Goal: Task Accomplishment & Management: Manage account settings

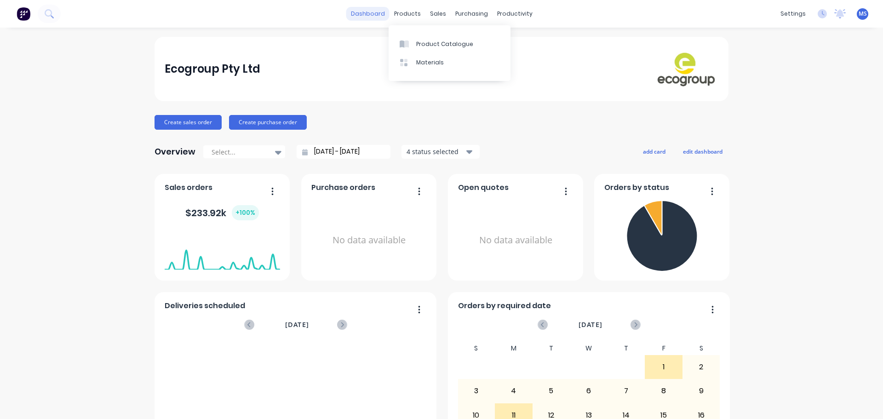
click at [383, 13] on link "dashboard" at bounding box center [367, 14] width 43 height 14
click at [512, 21] on div "productivity" at bounding box center [514, 14] width 45 height 14
click at [426, 15] on div "sales" at bounding box center [437, 14] width 25 height 14
click at [445, 39] on link "Sales Orders" at bounding box center [483, 43] width 122 height 18
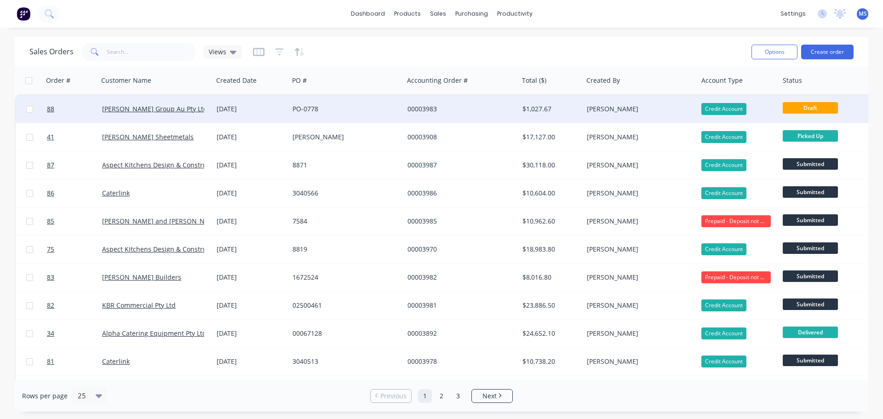
click at [127, 119] on div "[PERSON_NAME] Group Au Pty Ltd" at bounding box center [155, 109] width 115 height 28
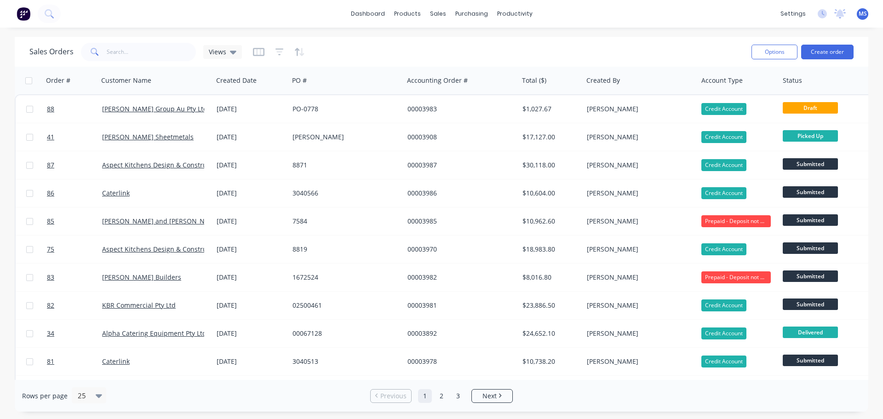
click at [368, 59] on div "Sales Orders Views" at bounding box center [386, 51] width 715 height 23
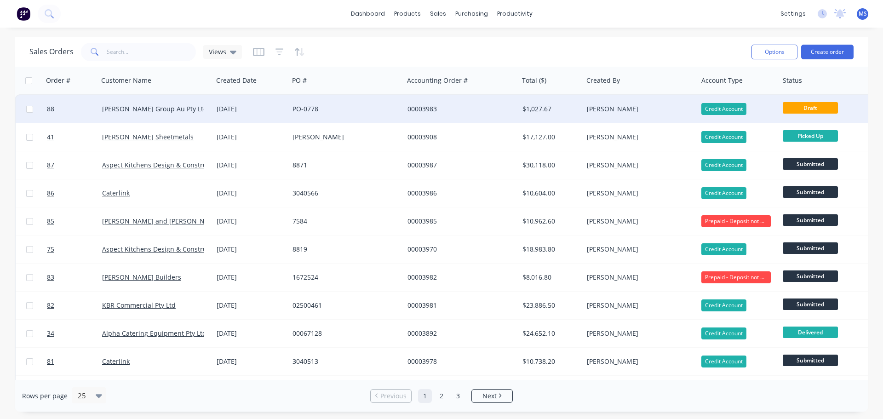
click at [432, 118] on div "00003983" at bounding box center [461, 109] width 115 height 28
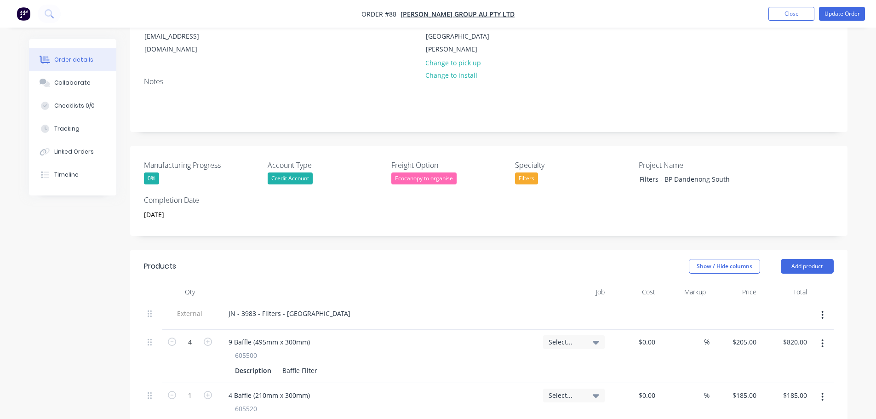
scroll to position [138, 0]
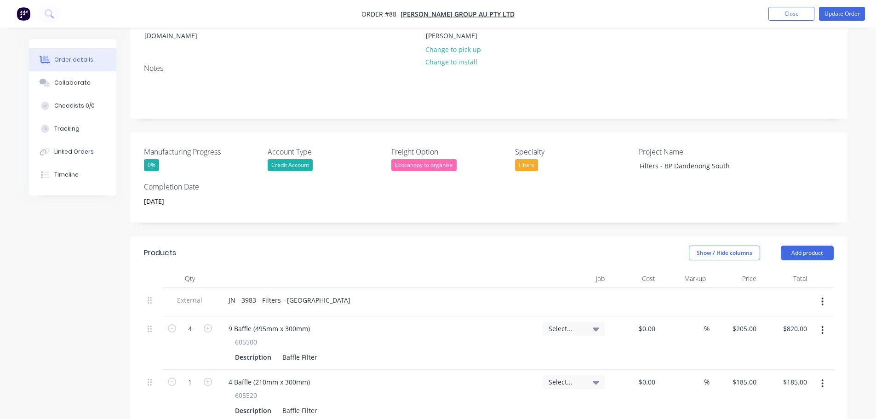
click at [584, 325] on div "Select..." at bounding box center [574, 329] width 51 height 8
click at [535, 347] on input at bounding box center [547, 356] width 94 height 18
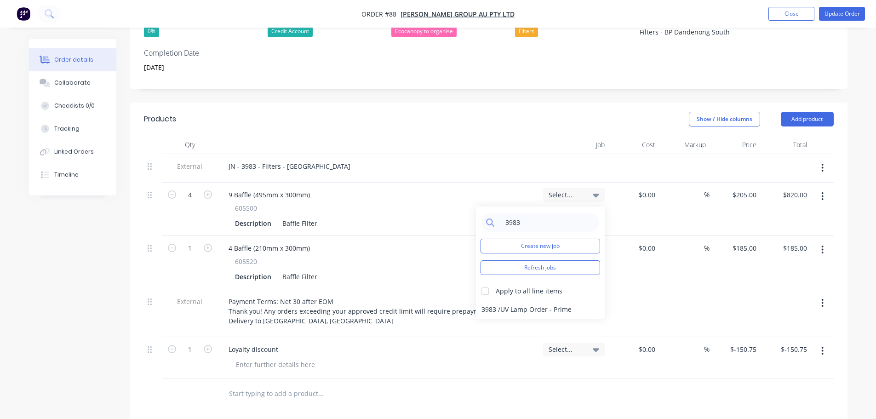
scroll to position [276, 0]
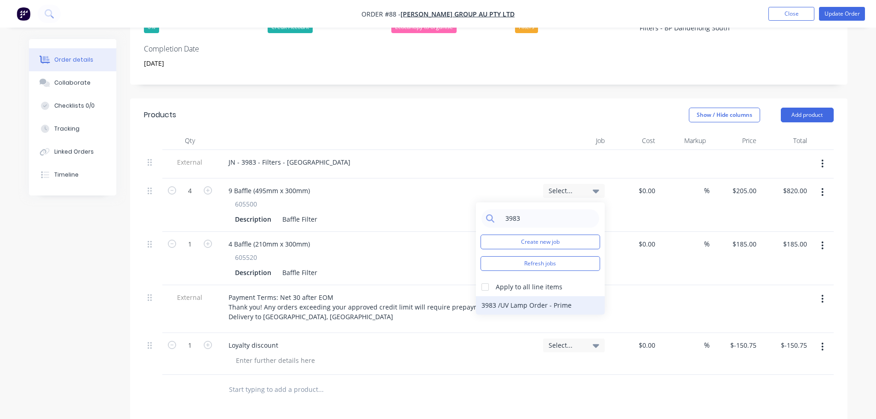
type input "3983"
click at [534, 297] on div "3983 / UV Lamp Order - Prime" at bounding box center [540, 305] width 129 height 18
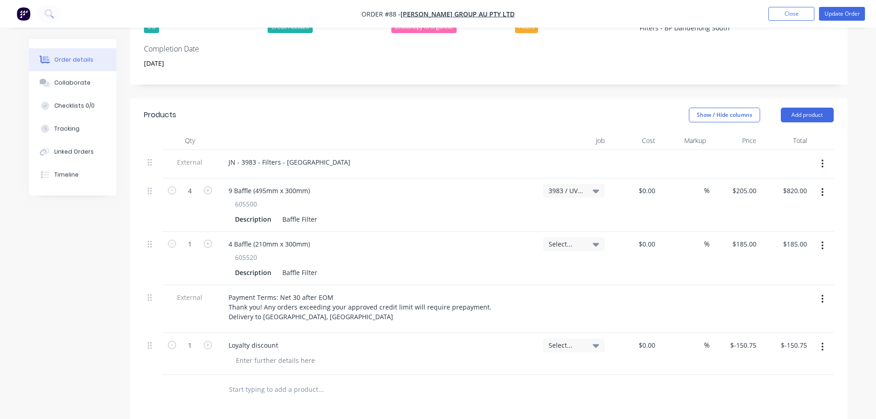
click at [567, 239] on span "Select..." at bounding box center [566, 244] width 35 height 10
click at [516, 267] on input at bounding box center [547, 272] width 94 height 18
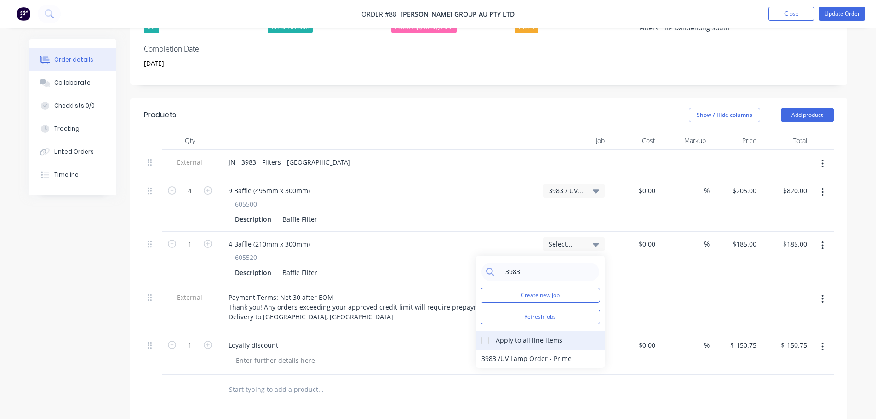
type input "3983"
click at [493, 331] on div at bounding box center [485, 340] width 18 height 18
click at [521, 349] on div "3983 / UV Lamp Order - Prime" at bounding box center [540, 358] width 129 height 18
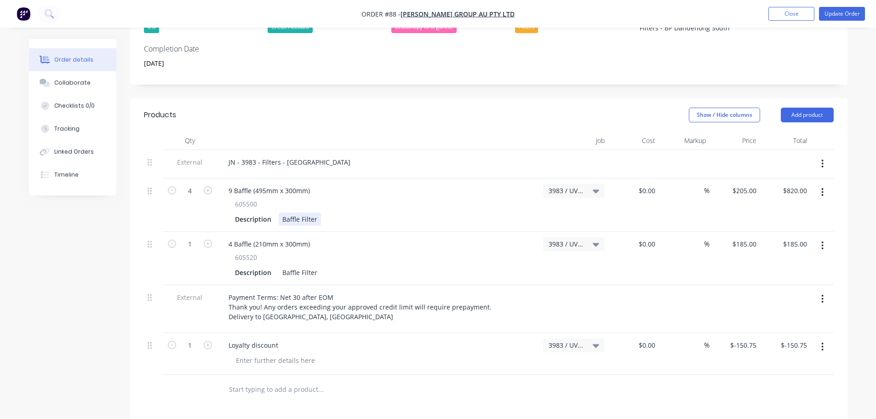
click at [516, 212] on div "Description Baffle Filter" at bounding box center [376, 218] width 291 height 13
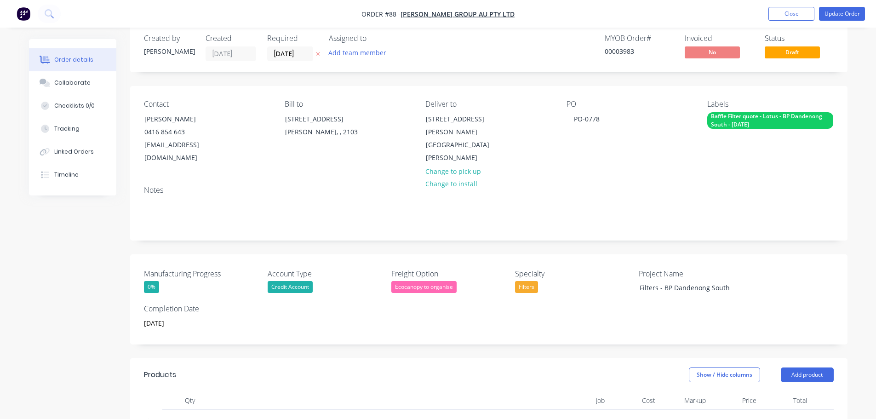
scroll to position [0, 0]
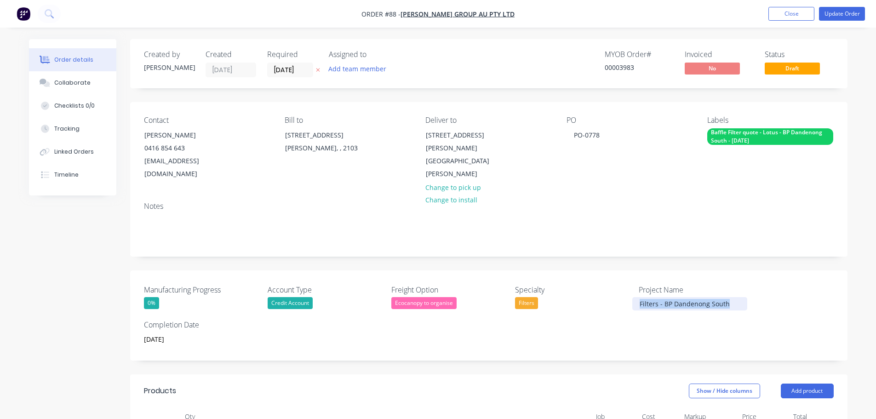
drag, startPoint x: 730, startPoint y: 291, endPoint x: 640, endPoint y: 275, distance: 91.0
click at [613, 281] on div "Manufacturing Progress 0% Account Type Credit Account Freight Option Ecocanopy …" at bounding box center [488, 315] width 717 height 90
copy div "Filters - BP Dandenong South"
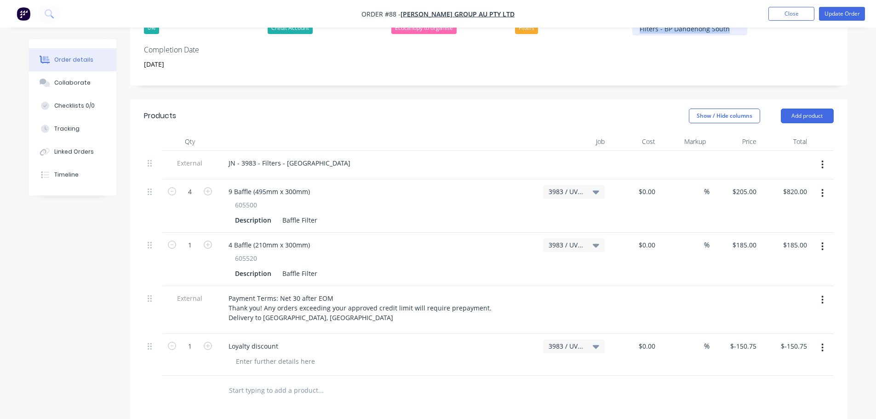
scroll to position [276, 0]
click at [597, 186] on icon at bounding box center [596, 191] width 6 height 10
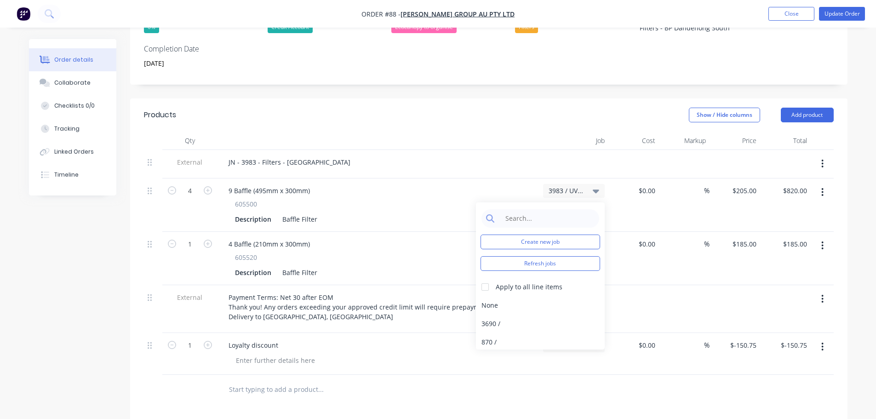
click at [571, 152] on div at bounding box center [573, 164] width 69 height 29
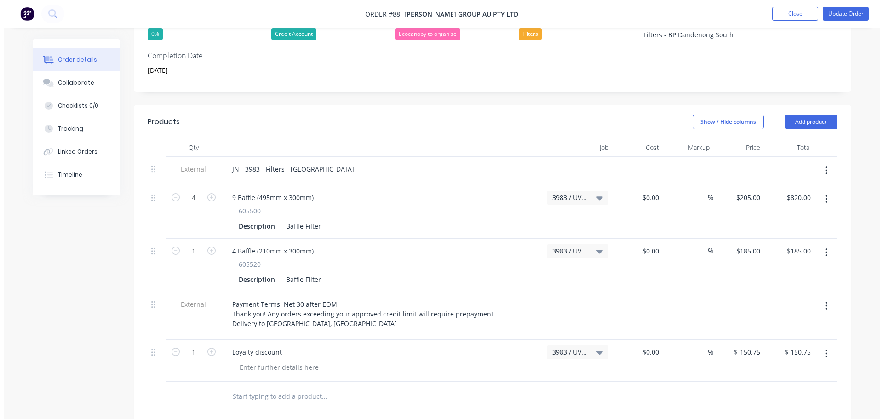
scroll to position [0, 0]
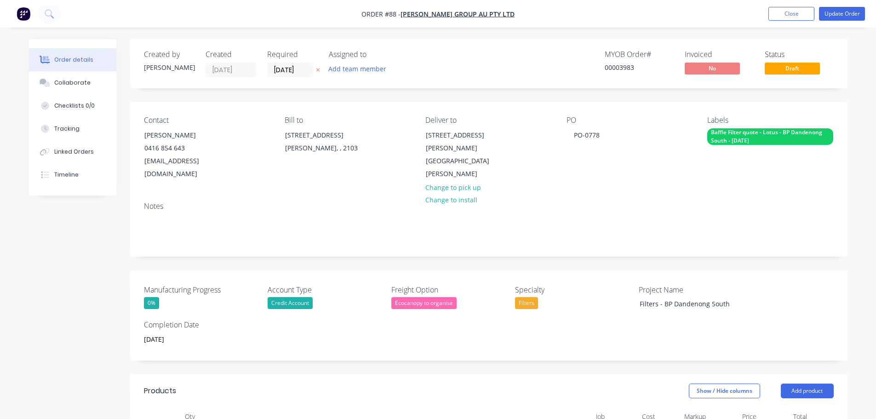
click at [33, 10] on button "button" at bounding box center [23, 13] width 19 height 15
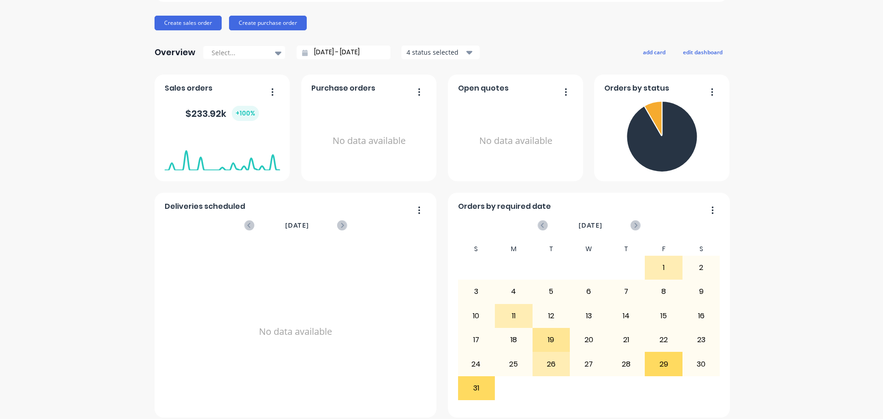
scroll to position [107, 0]
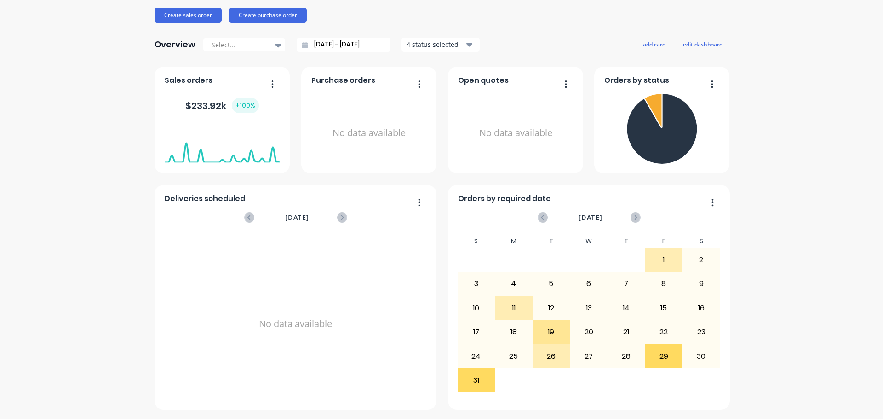
click at [112, 202] on div "Ecogroup Pty Ltd Create sales order Create purchase order Overview Select... [D…" at bounding box center [441, 170] width 883 height 480
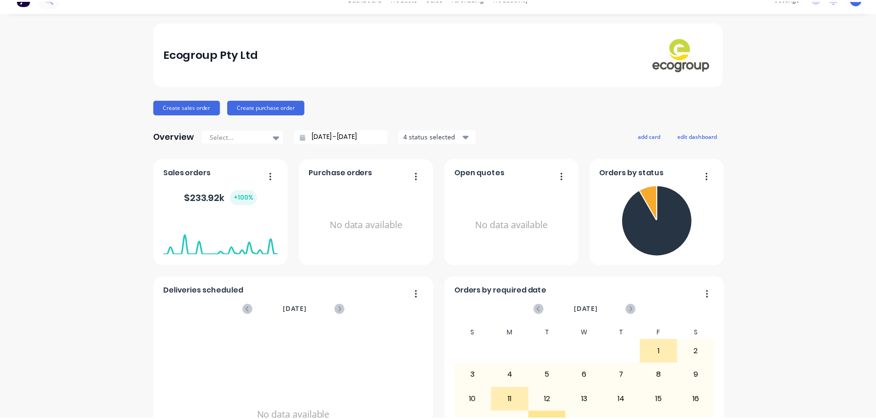
scroll to position [0, 0]
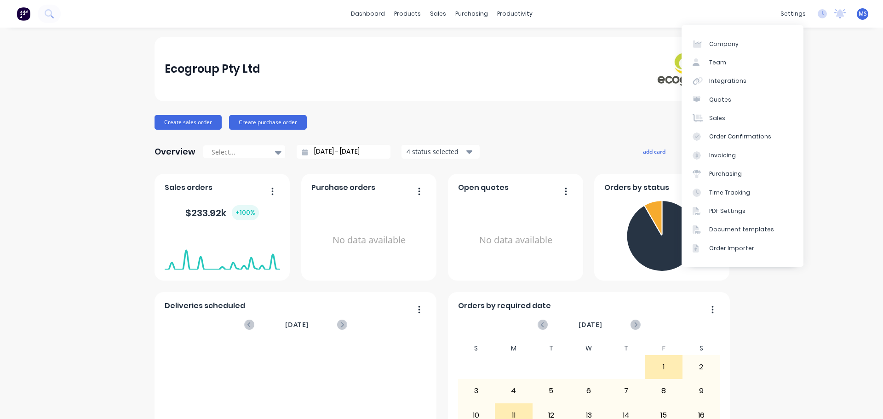
click at [828, 194] on div "Ecogroup Pty Ltd Create sales order Create purchase order Overview Select... [D…" at bounding box center [441, 277] width 883 height 480
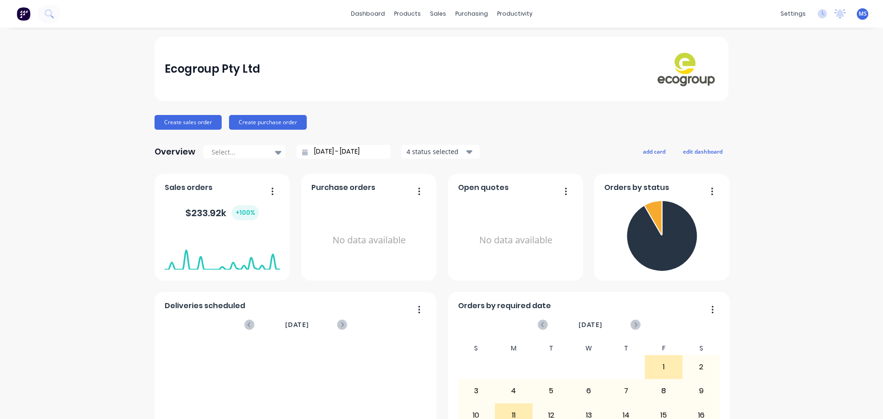
click at [458, 93] on div "Ecogroup Pty Ltd" at bounding box center [441, 69] width 574 height 64
click at [454, 46] on div "Sales Orders" at bounding box center [469, 44] width 38 height 8
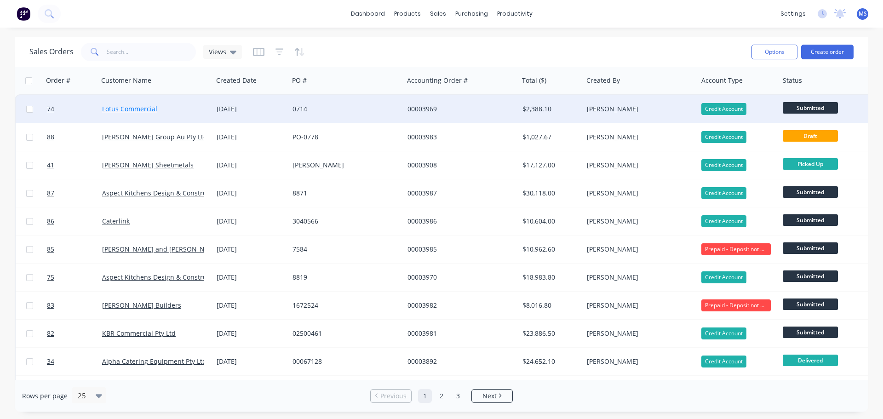
click at [124, 110] on link "Lotus Commercial" at bounding box center [129, 108] width 55 height 9
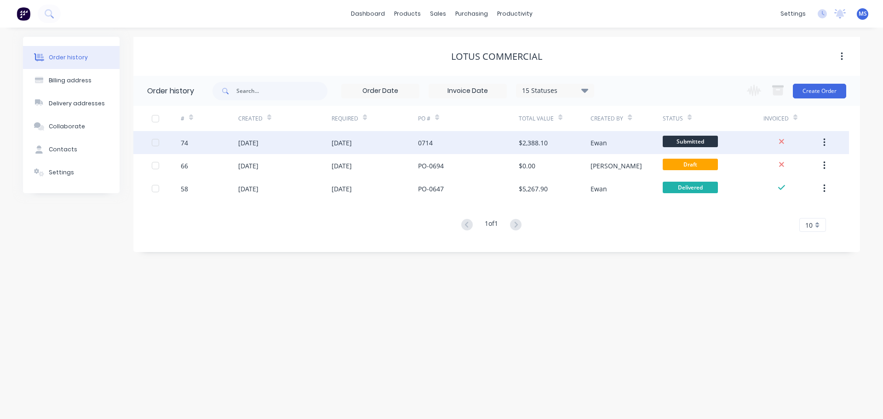
click at [258, 144] on div "[DATE]" at bounding box center [248, 143] width 20 height 10
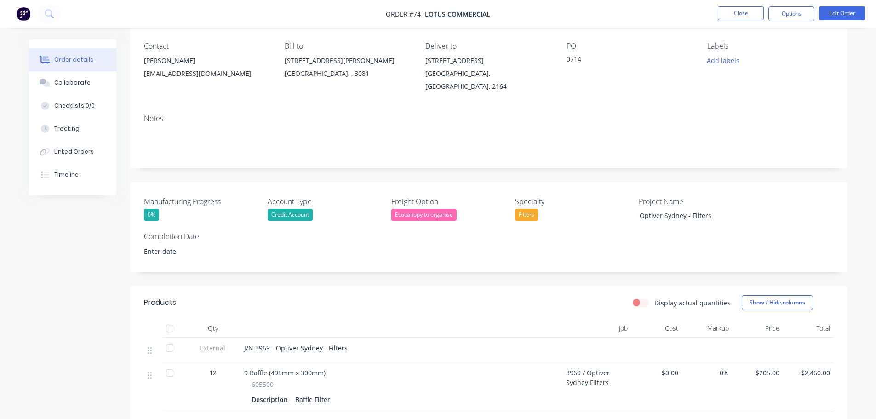
scroll to position [184, 0]
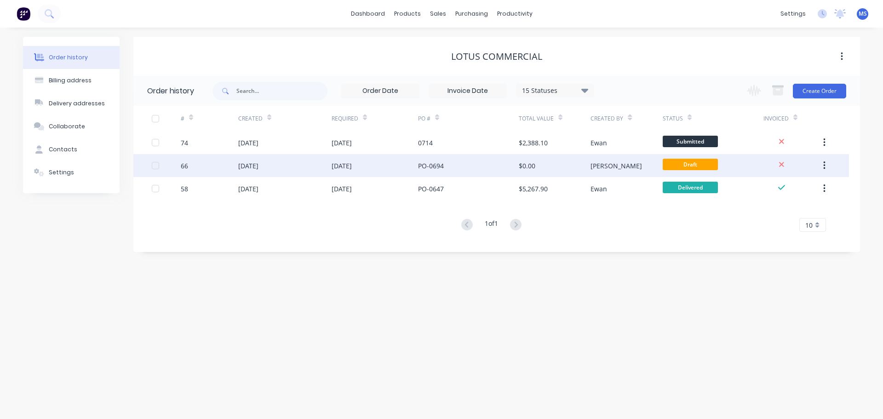
click at [299, 167] on div "[DATE]" at bounding box center [284, 165] width 93 height 23
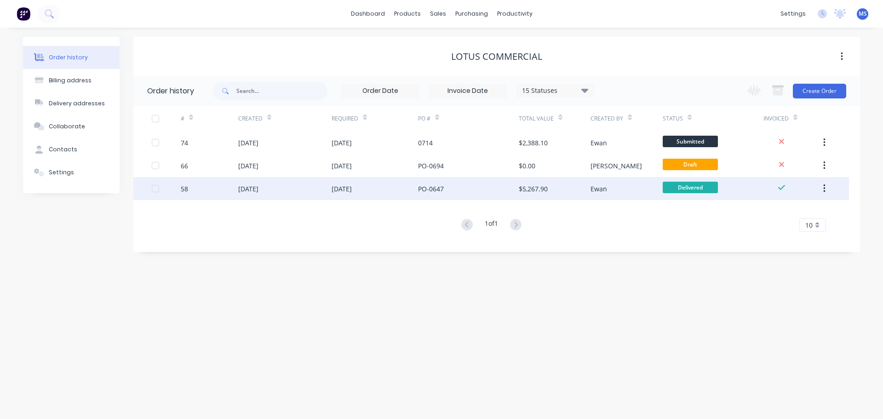
click at [258, 188] on div "[DATE]" at bounding box center [248, 189] width 20 height 10
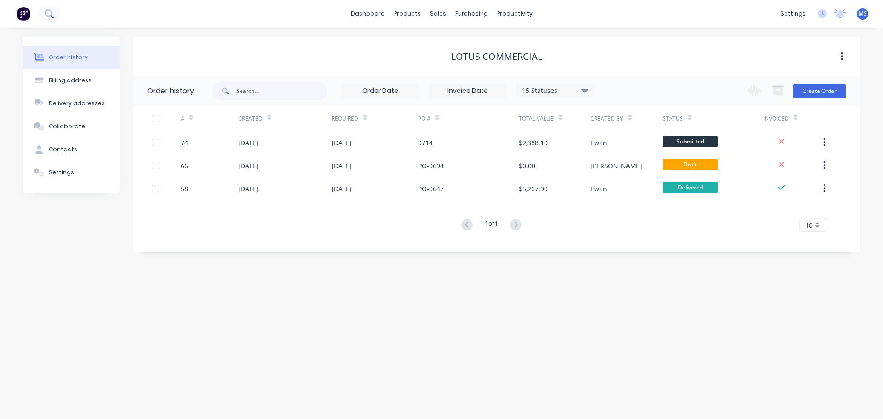
click at [55, 16] on button at bounding box center [49, 14] width 23 height 18
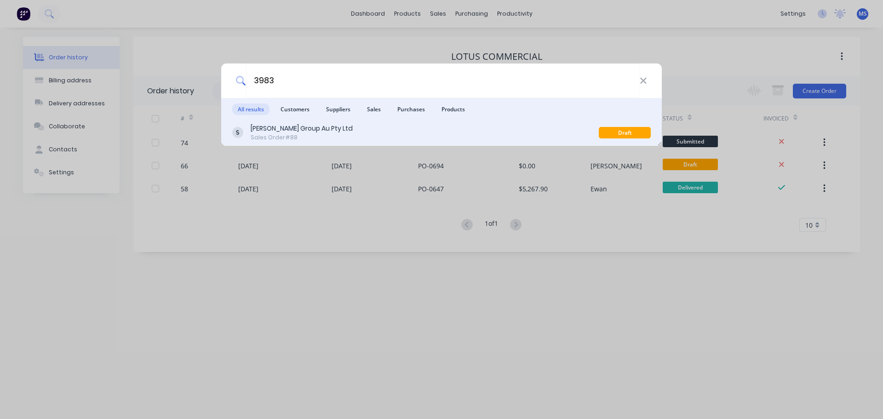
type input "3983"
click at [333, 130] on div "[PERSON_NAME] Group Au Pty Ltd Sales Order #88" at bounding box center [415, 133] width 366 height 18
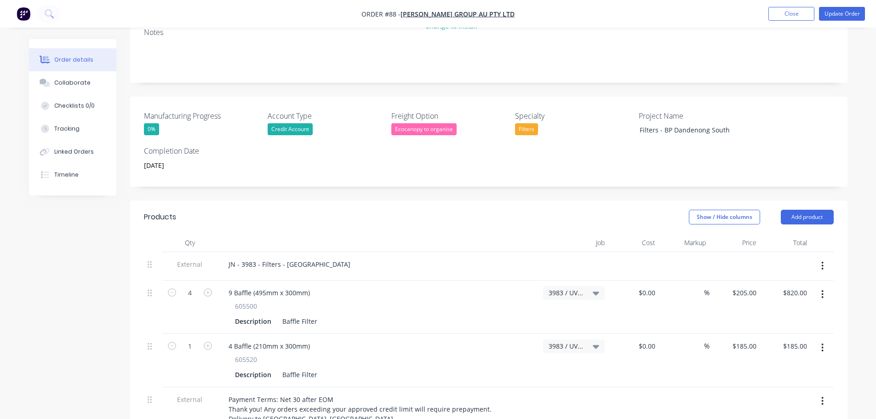
scroll to position [184, 0]
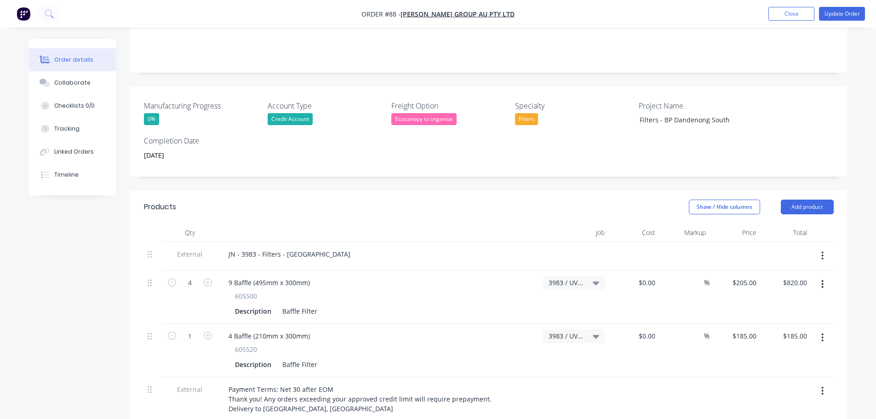
click at [593, 278] on icon at bounding box center [596, 283] width 6 height 10
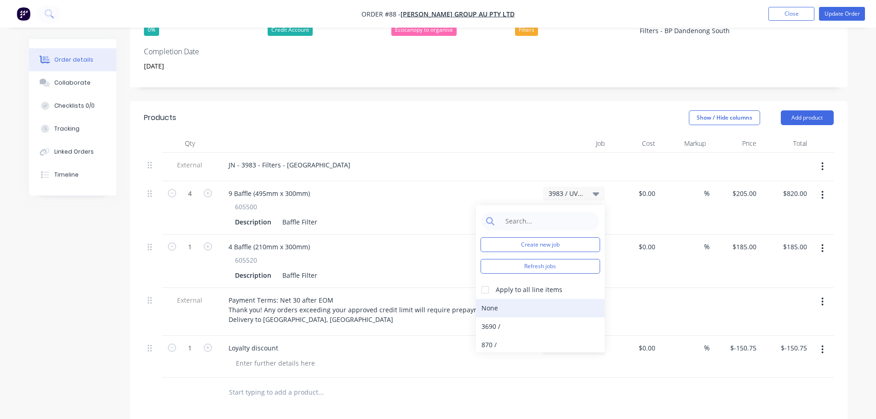
scroll to position [276, 0]
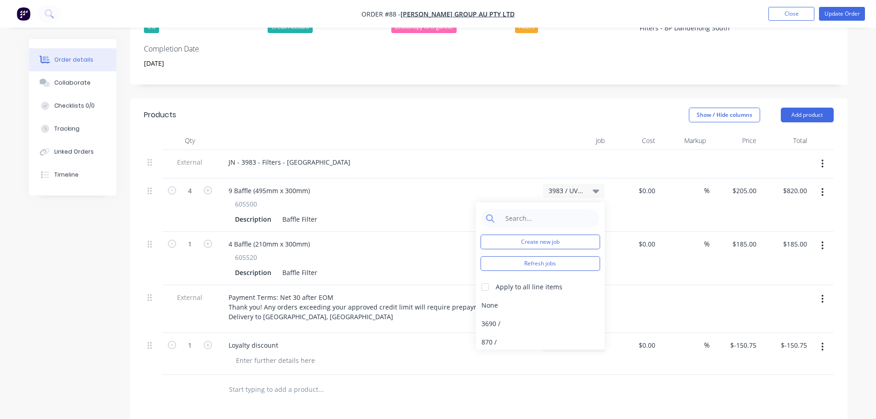
click at [572, 186] on span "3983 / UV Lamp Order - Prime" at bounding box center [566, 191] width 35 height 10
click at [545, 209] on input at bounding box center [547, 218] width 94 height 18
type input "3983"
drag, startPoint x: 544, startPoint y: 289, endPoint x: 537, endPoint y: 291, distance: 7.6
click at [537, 296] on div "3983 / UV Lamp Order - Prime" at bounding box center [540, 305] width 129 height 18
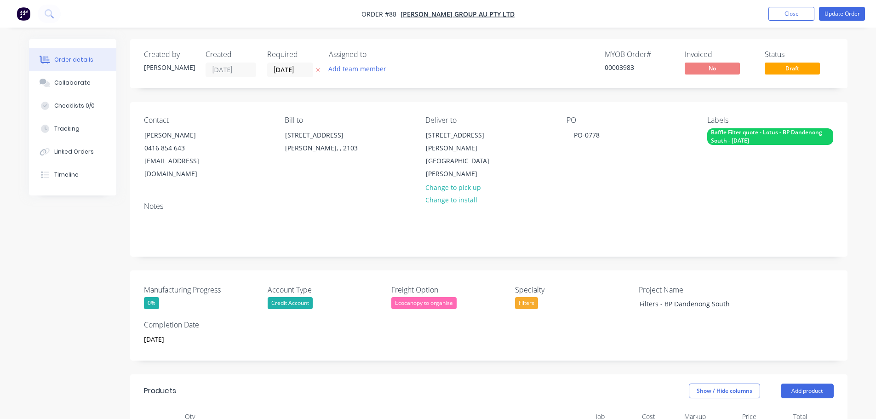
scroll to position [230, 0]
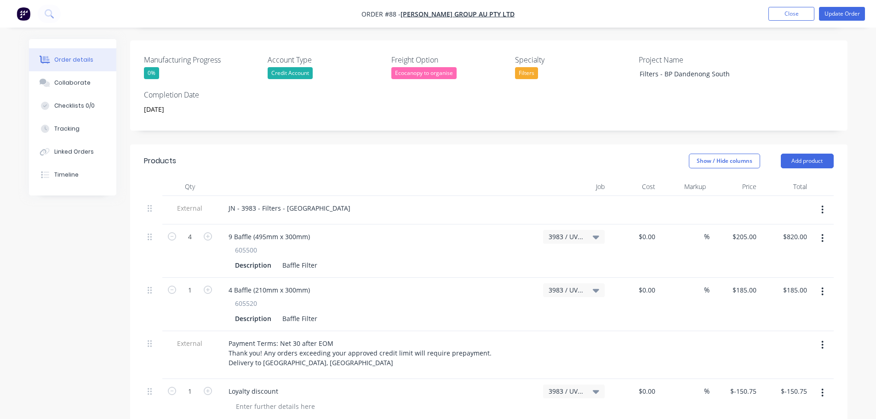
click at [555, 232] on span "3983 / UV Lamp Order - Prime" at bounding box center [566, 237] width 35 height 10
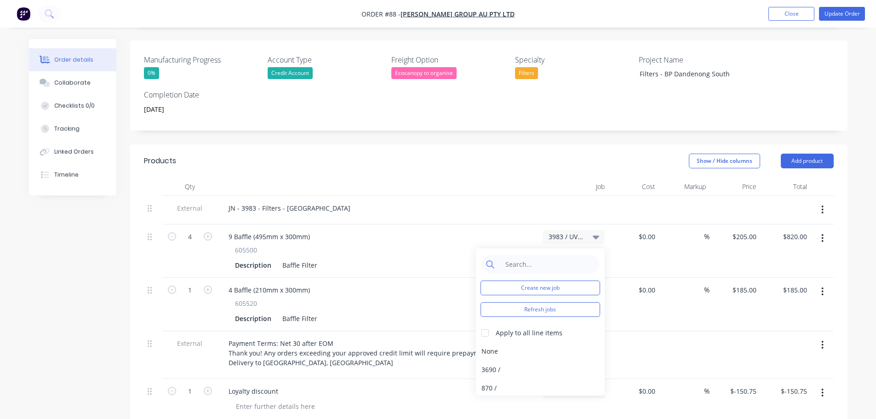
click at [540, 182] on div "Job" at bounding box center [573, 186] width 69 height 18
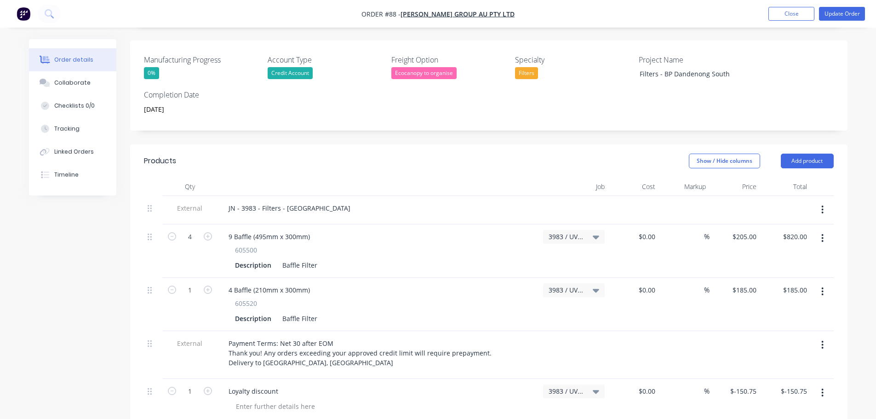
scroll to position [0, 0]
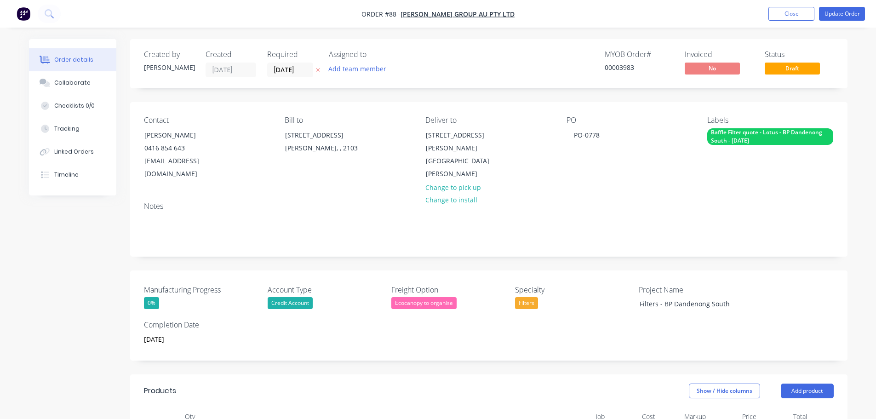
click at [34, 18] on nav "Order #88 - [PERSON_NAME] Group Au Pty Ltd Add product Close Update Order" at bounding box center [438, 14] width 876 height 28
click at [29, 16] on img "button" at bounding box center [24, 14] width 14 height 14
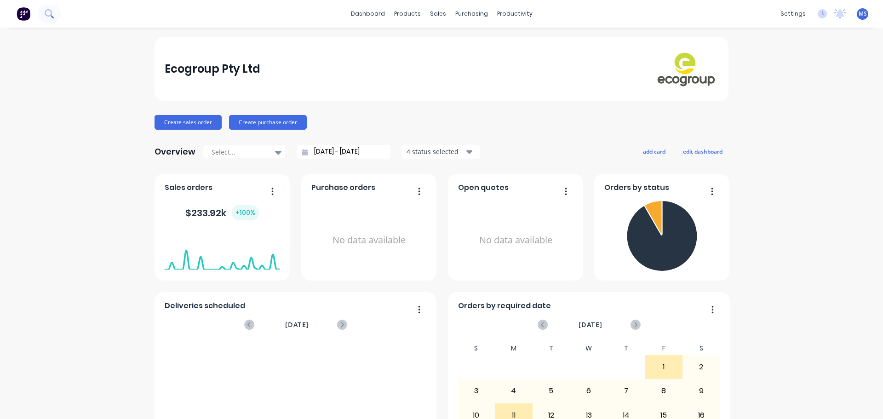
click at [54, 14] on button at bounding box center [49, 14] width 23 height 18
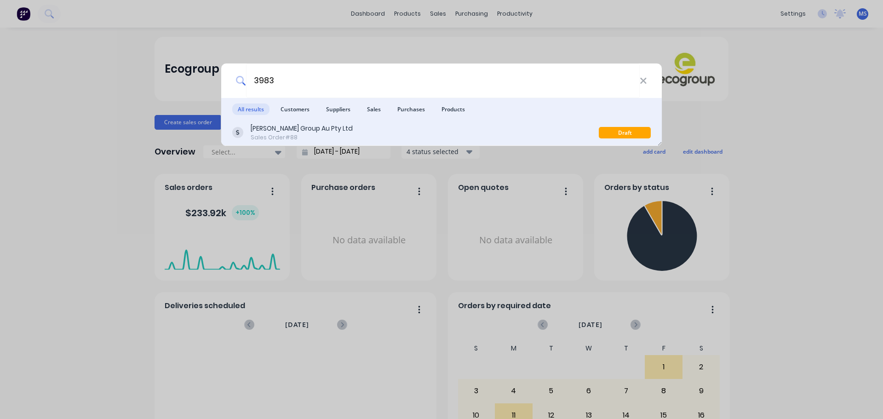
type input "3983"
click at [315, 135] on div "Sales Order #88" at bounding box center [302, 137] width 102 height 8
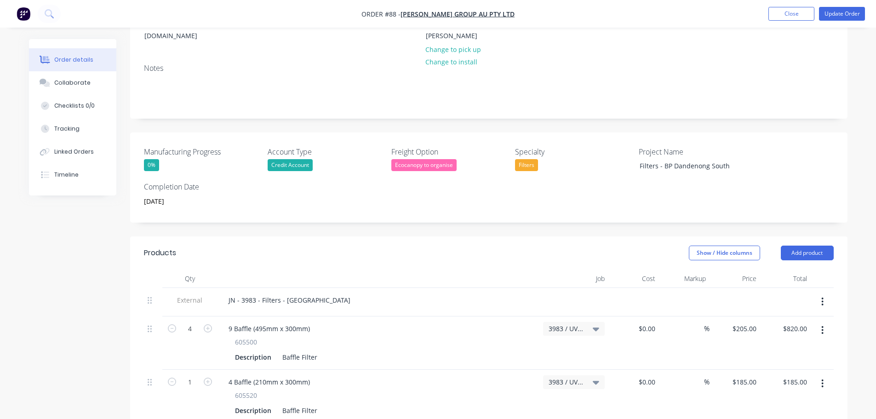
scroll to position [276, 0]
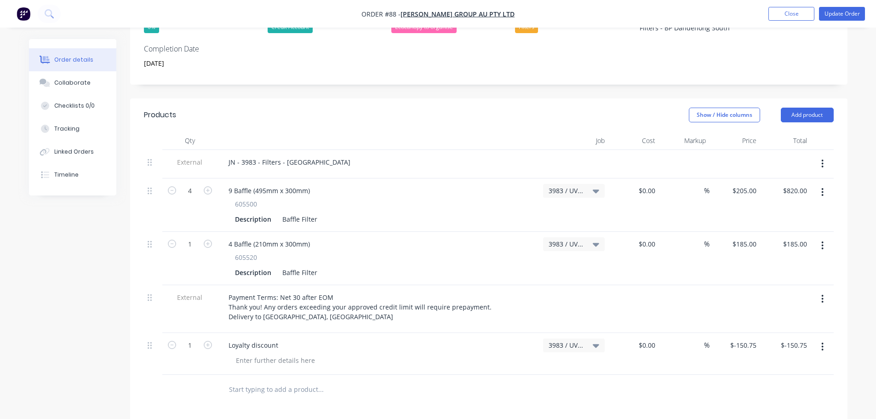
click at [588, 184] on div "3983 / UV Lamp Order - Prime" at bounding box center [573, 204] width 69 height 53
click at [587, 187] on div "3983 / UV Lamp Order - Prime" at bounding box center [574, 191] width 51 height 8
click at [647, 184] on div "0 $0.00" at bounding box center [646, 190] width 25 height 13
type input "$0.00"
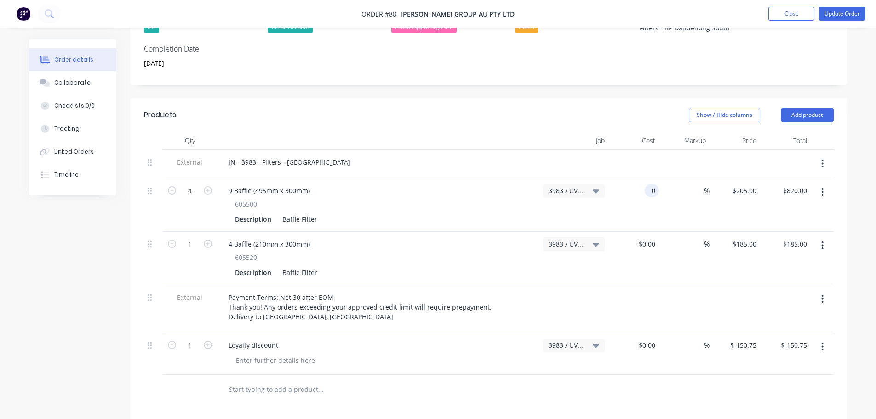
type input "$0.00"
click at [633, 178] on div "$0.00 $0.00" at bounding box center [633, 204] width 51 height 53
click at [697, 162] on div at bounding box center [684, 164] width 51 height 29
click at [656, 184] on input "0" at bounding box center [648, 190] width 21 height 13
type input "$0.00"
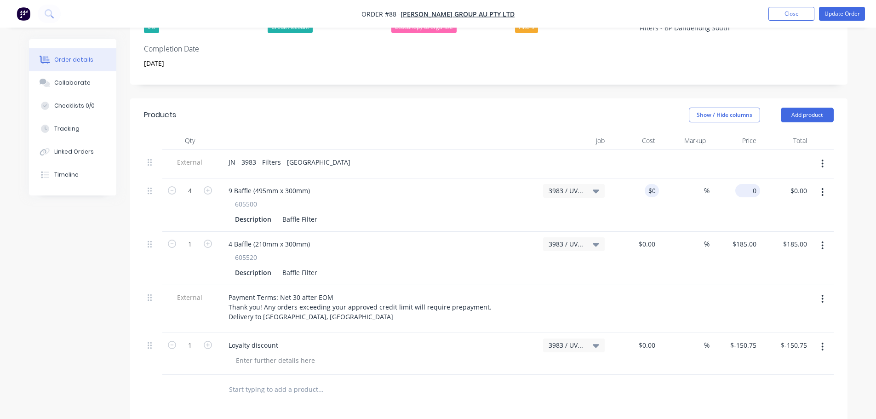
click at [737, 178] on div "0 $0.00" at bounding box center [734, 204] width 51 height 53
type input "$205.00"
type input "$820.00"
click at [667, 150] on div at bounding box center [684, 164] width 51 height 29
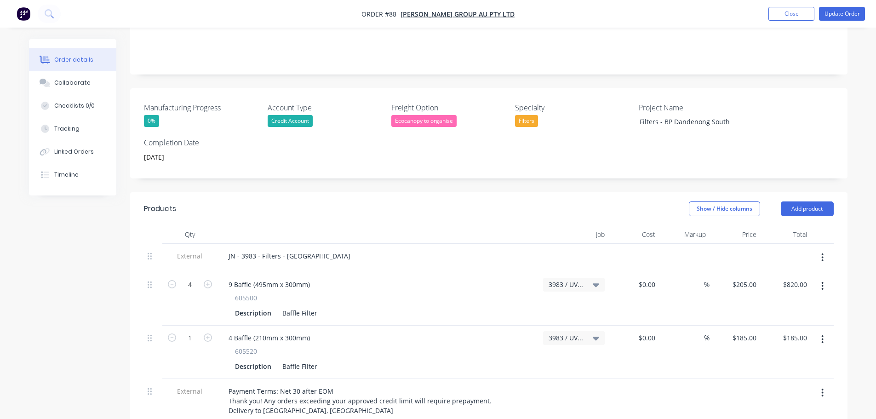
scroll to position [184, 0]
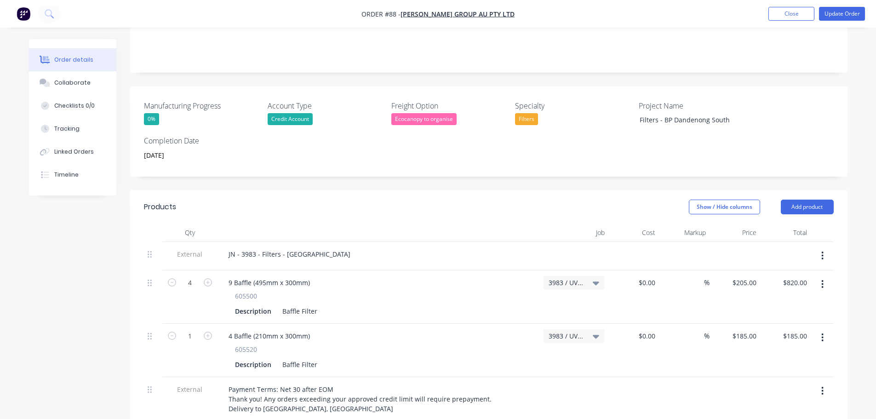
click at [575, 278] on span "3983 / UV Lamp Order - Prime" at bounding box center [566, 283] width 35 height 10
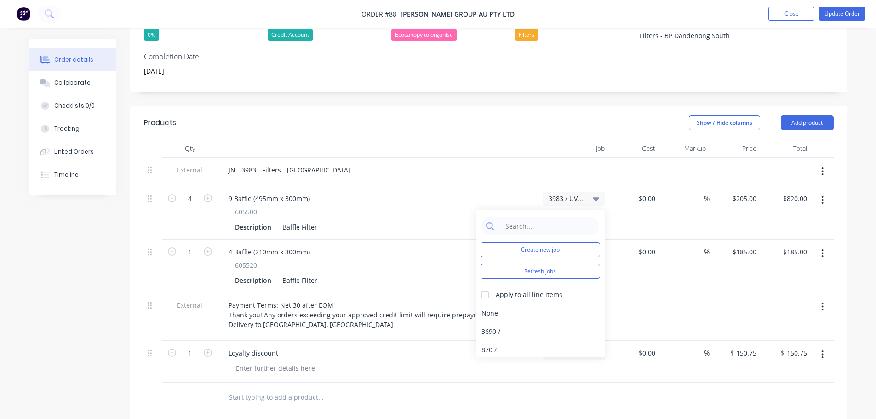
scroll to position [276, 0]
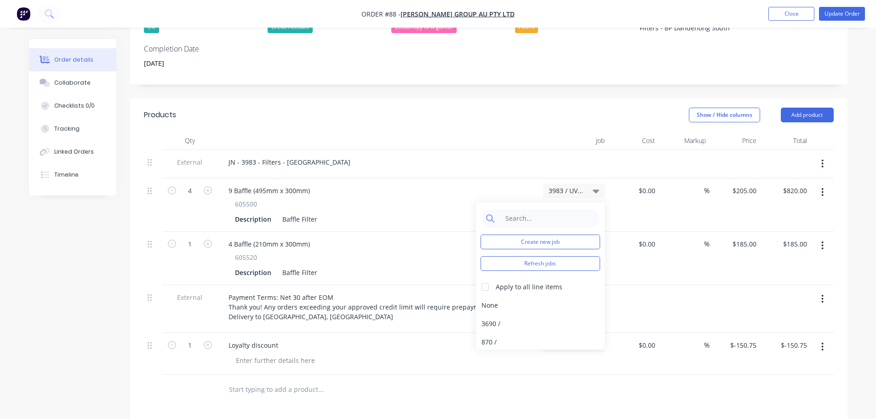
click at [547, 215] on div "Create new job Refresh jobs Apply to all line items None 3690 / 870 / 3170 / [S…" at bounding box center [540, 275] width 129 height 147
click at [547, 209] on input at bounding box center [547, 218] width 94 height 18
type input "3983"
click at [558, 150] on div at bounding box center [573, 164] width 69 height 29
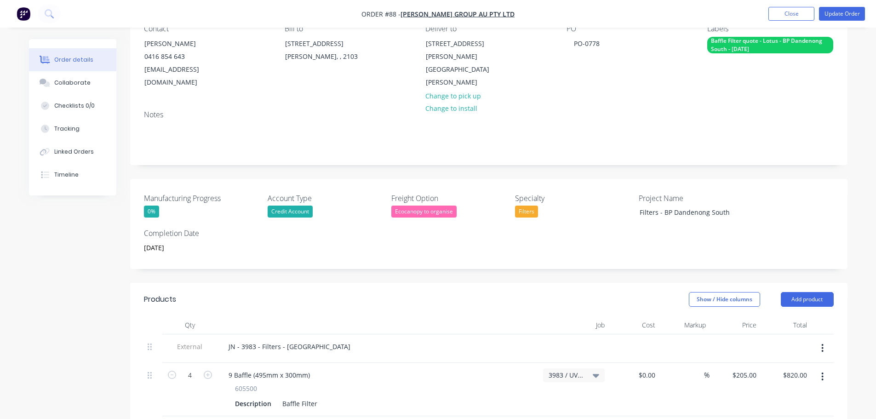
scroll to position [92, 0]
drag, startPoint x: 743, startPoint y: 202, endPoint x: 636, endPoint y: 208, distance: 107.3
click at [636, 208] on div "Manufacturing Progress 0% Account Type Credit Account Freight Option Ecocanopy …" at bounding box center [488, 223] width 717 height 90
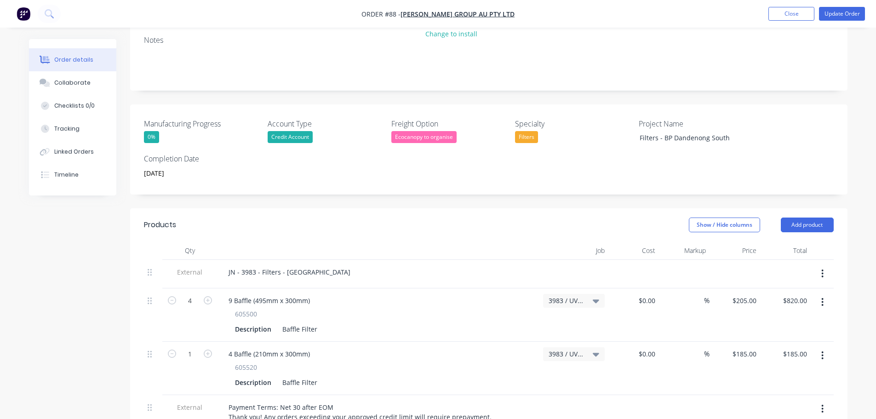
scroll to position [184, 0]
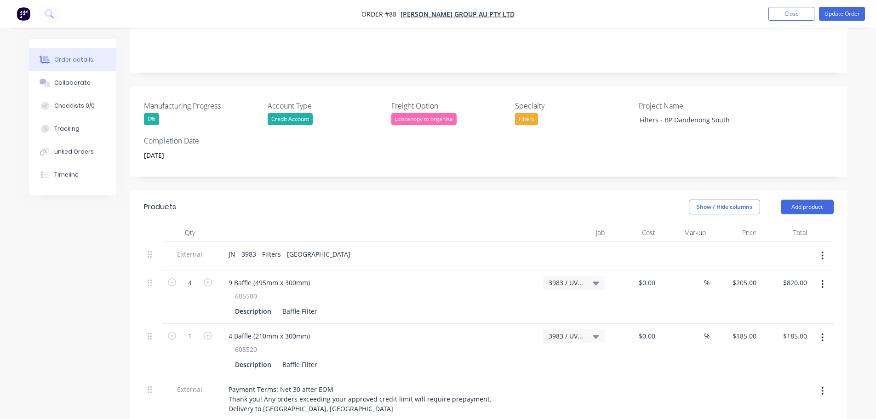
click at [579, 278] on span "3983 / UV Lamp Order - Prime" at bounding box center [566, 283] width 35 height 10
click at [554, 245] on div at bounding box center [573, 256] width 69 height 29
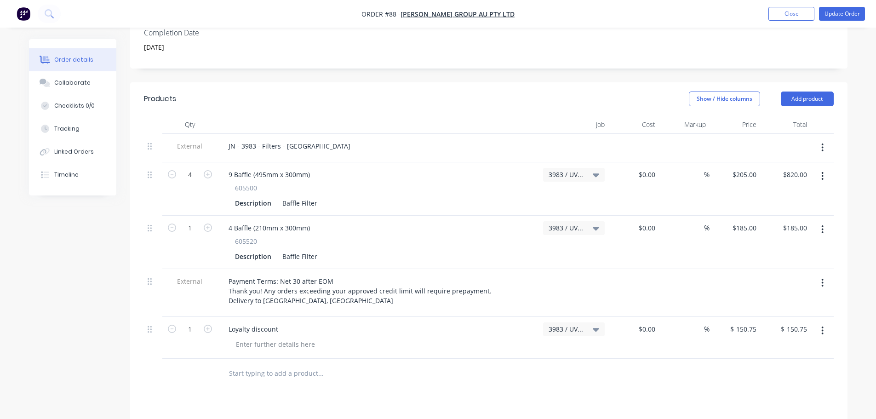
scroll to position [295, 0]
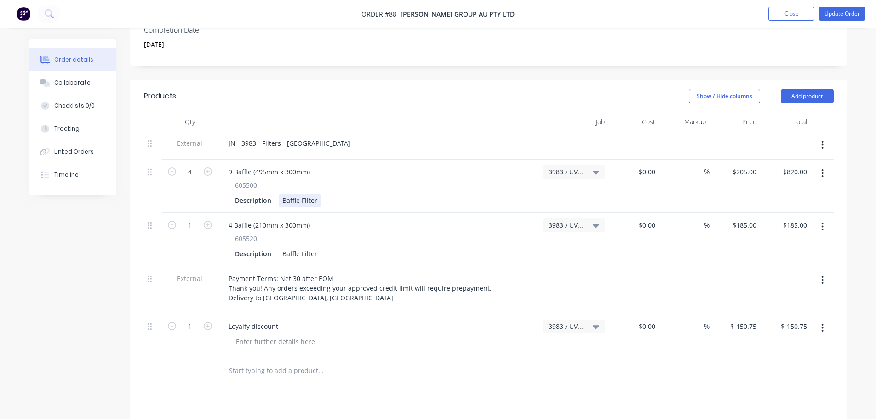
drag, startPoint x: 538, startPoint y: 182, endPoint x: 544, endPoint y: 185, distance: 6.4
click at [538, 181] on div "9 Baffle (495mm x 300mm) 605500 Description Baffle Filter" at bounding box center [378, 186] width 322 height 53
drag, startPoint x: 557, startPoint y: 204, endPoint x: 562, endPoint y: 210, distance: 7.5
click at [557, 213] on div "3983 / UV Lamp Order - Prime" at bounding box center [573, 239] width 69 height 53
click at [572, 218] on div "3983 / UV Lamp Order - Prime" at bounding box center [574, 225] width 62 height 14
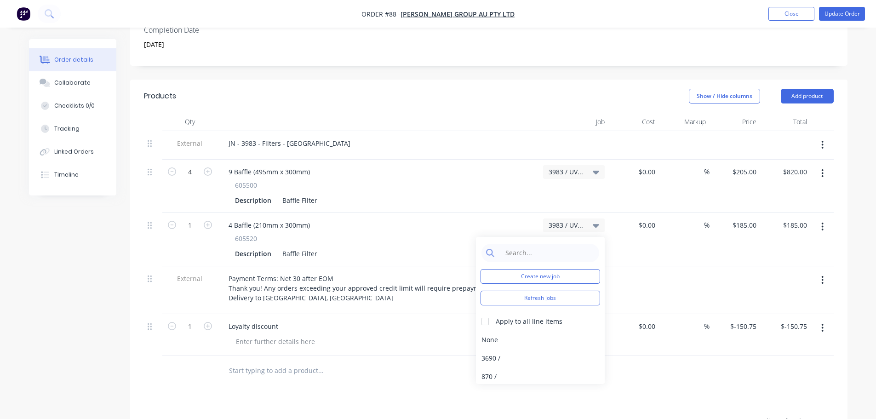
click at [670, 274] on div at bounding box center [684, 290] width 51 height 48
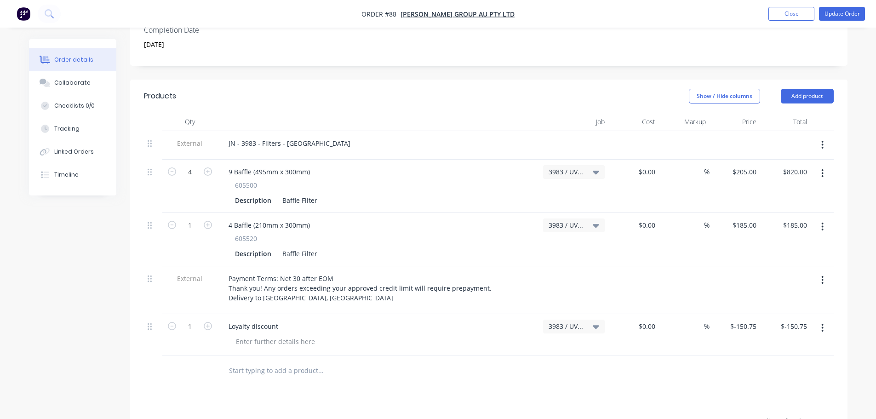
click at [571, 167] on span "3983 / UV Lamp Order - Prime" at bounding box center [566, 172] width 35 height 10
click at [620, 179] on div "$0.00 $0.00" at bounding box center [633, 186] width 51 height 53
click at [600, 165] on div "3983 / UV Lamp Order - Prime" at bounding box center [574, 172] width 62 height 14
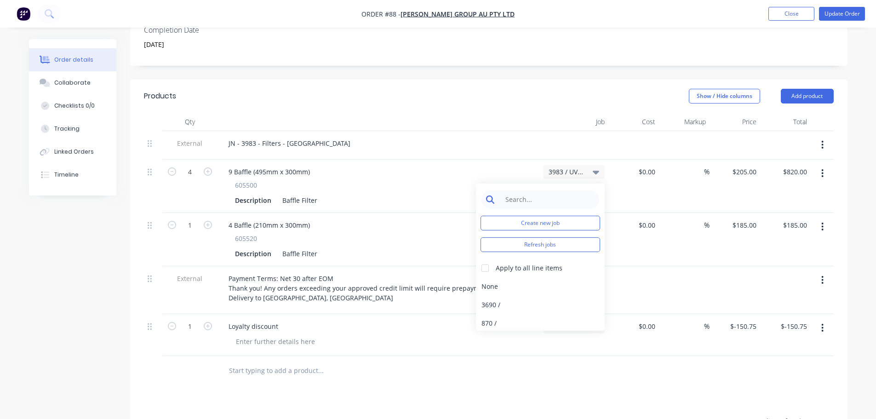
click at [570, 190] on input at bounding box center [547, 199] width 94 height 18
click at [568, 216] on button "Create new job" at bounding box center [540, 223] width 120 height 15
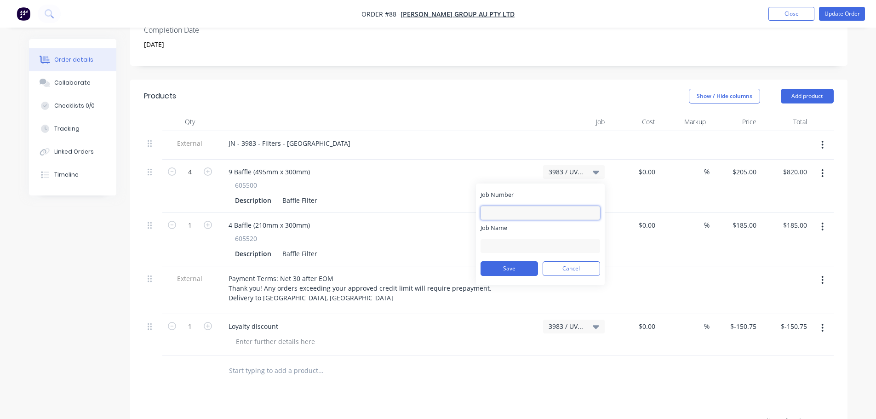
click at [537, 206] on input "Job Number" at bounding box center [540, 213] width 120 height 14
type input "3983"
click at [528, 239] on input "Job Name" at bounding box center [540, 246] width 120 height 14
paste input "Filters - BP Dandenong South"
type input "Filters - BP Dandenong South"
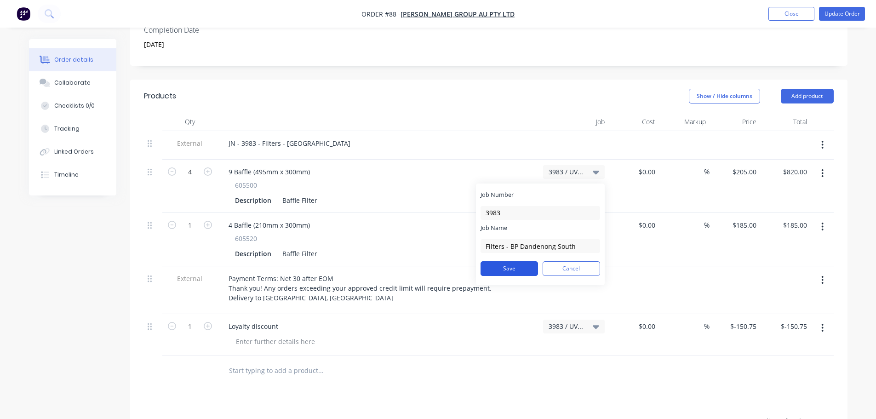
click at [534, 261] on button "Save" at bounding box center [508, 268] width 57 height 15
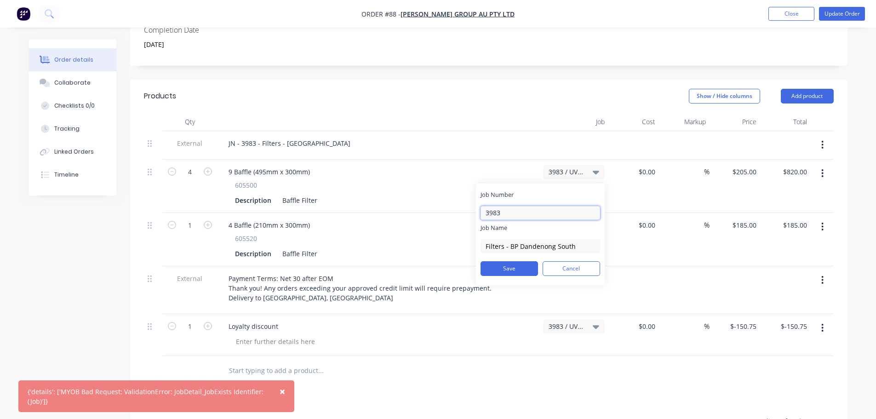
drag, startPoint x: 508, startPoint y: 205, endPoint x: 484, endPoint y: 218, distance: 27.8
click at [480, 206] on div "Job Number 3983" at bounding box center [540, 204] width 120 height 29
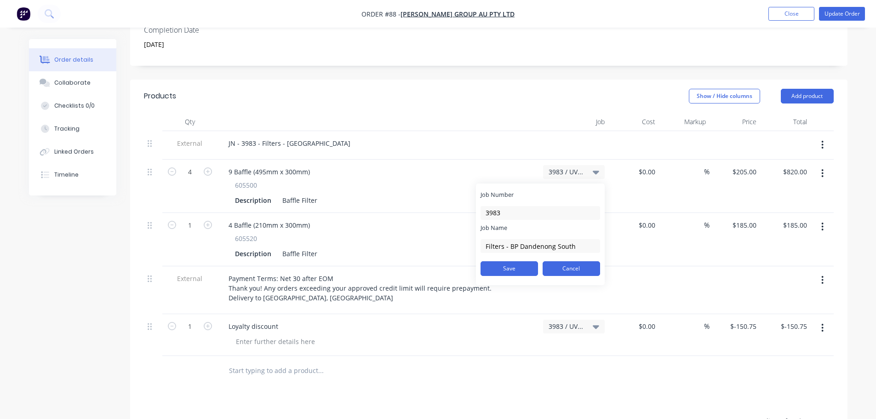
click at [579, 262] on button "Cancel" at bounding box center [571, 268] width 57 height 15
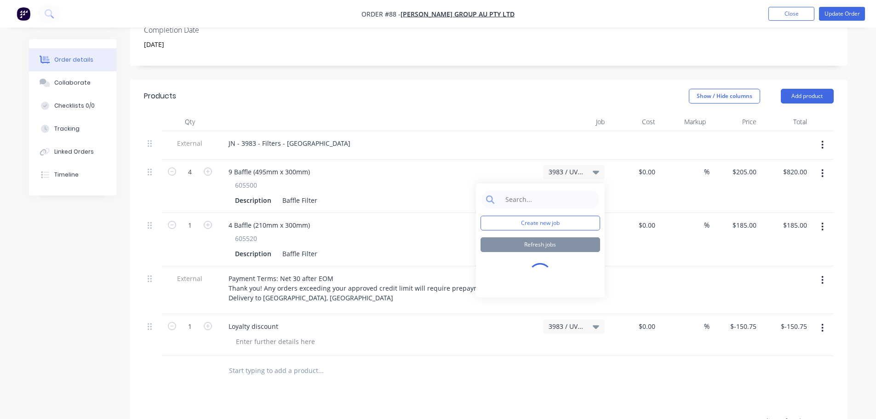
click at [651, 266] on div at bounding box center [633, 290] width 51 height 48
click at [570, 167] on span "3983 / UV Lamp Order - Prime" at bounding box center [566, 172] width 35 height 10
click at [589, 168] on div "3983 / UV Lamp Order - Prime" at bounding box center [574, 172] width 51 height 8
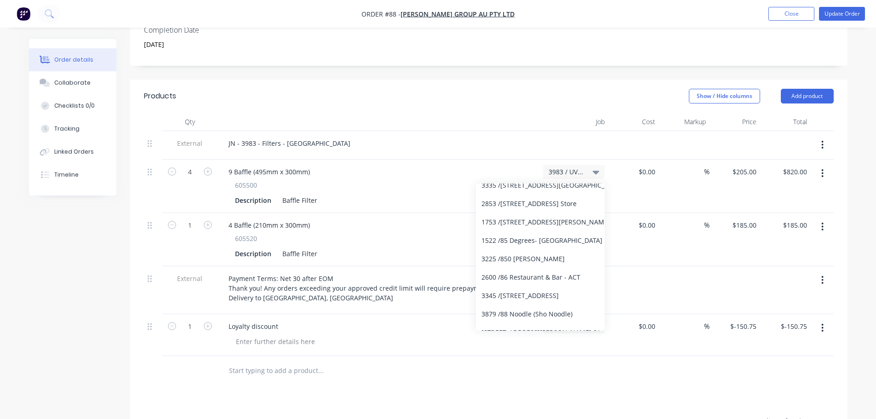
scroll to position [1692, 0]
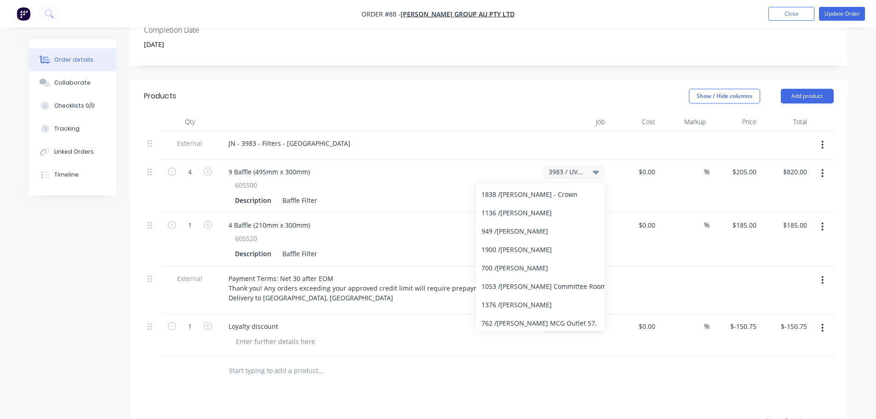
click at [508, 113] on div at bounding box center [378, 122] width 322 height 18
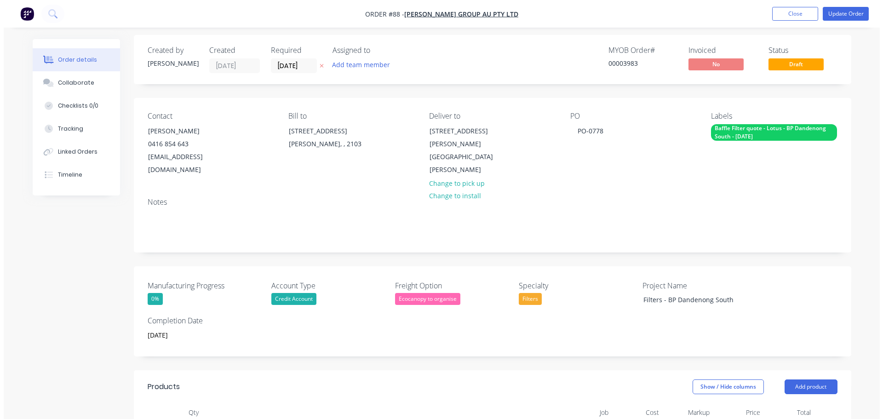
scroll to position [0, 0]
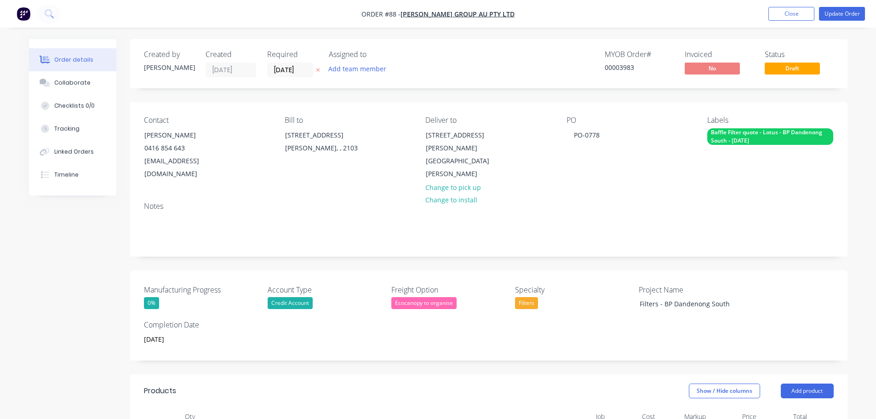
click at [23, 22] on nav "Order #88 - [PERSON_NAME] Group Au Pty Ltd Add product Close Update Order" at bounding box center [438, 14] width 876 height 28
click at [25, 18] on img "button" at bounding box center [24, 14] width 14 height 14
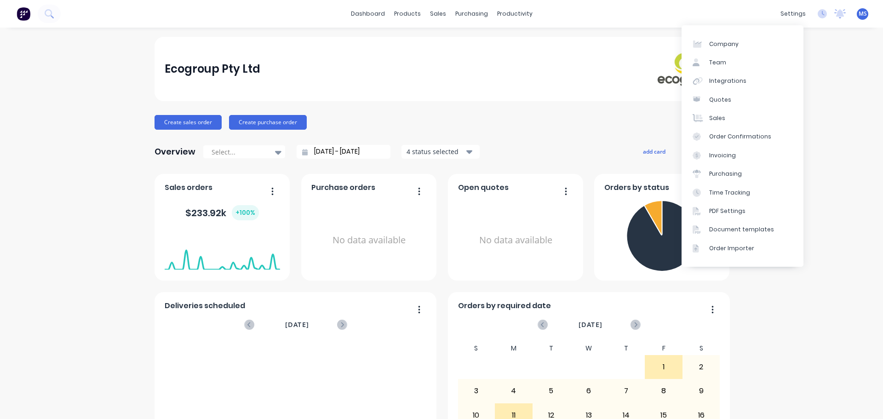
click at [556, 44] on div "Ecogroup Pty Ltd" at bounding box center [441, 69] width 574 height 64
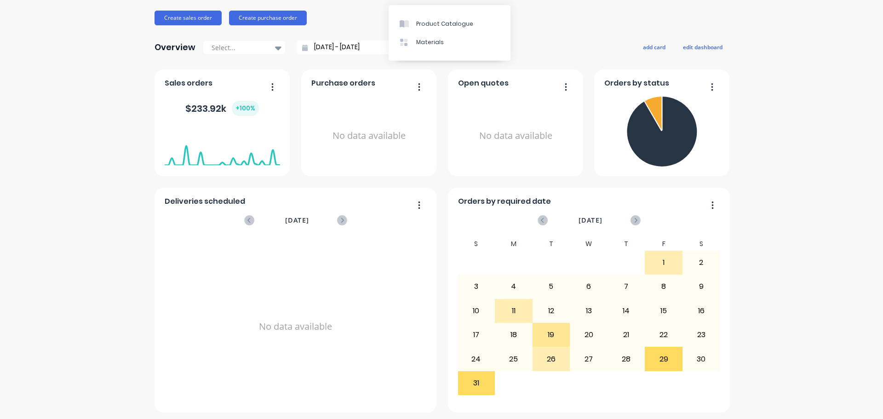
scroll to position [107, 0]
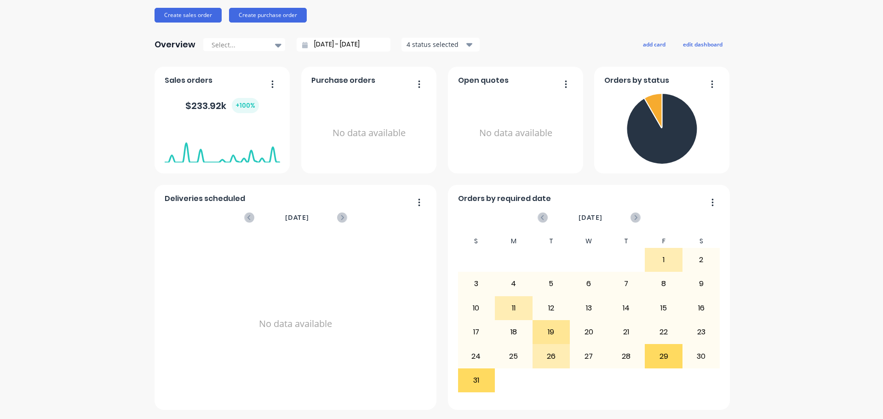
click at [793, 256] on div "Ecogroup Pty Ltd Create sales order Create purchase order Overview Select... [D…" at bounding box center [441, 170] width 883 height 480
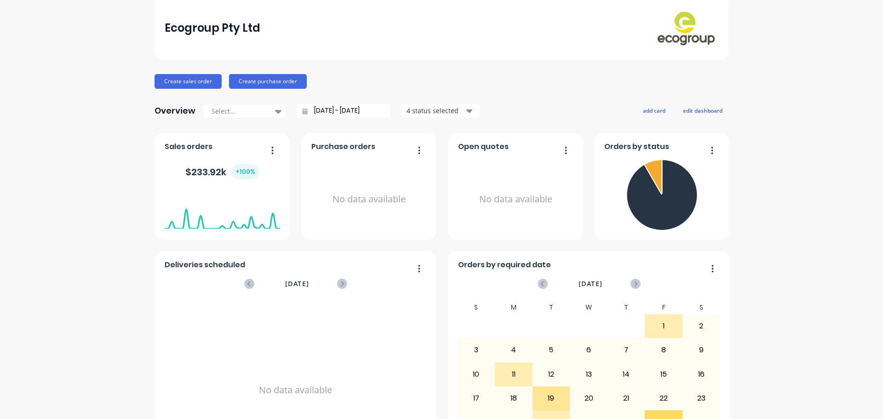
scroll to position [0, 0]
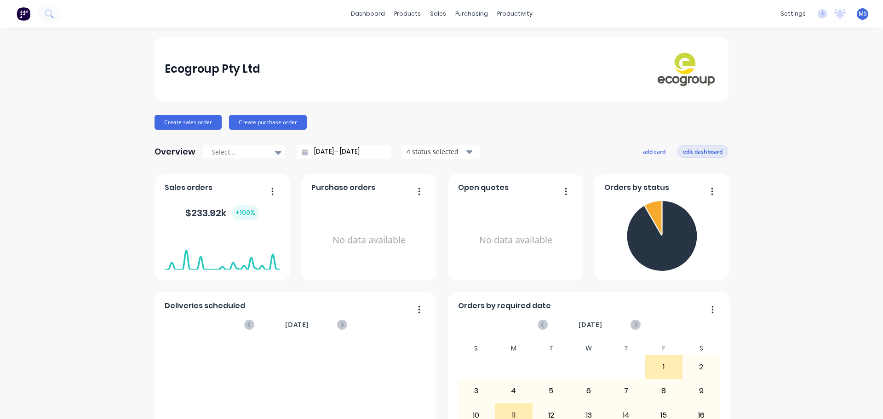
click at [690, 146] on button "edit dashboard" at bounding box center [702, 151] width 51 height 12
click at [706, 149] on button "save dashboard" at bounding box center [701, 151] width 53 height 12
click at [765, 157] on div "Ecogroup Pty Ltd Create sales order Create purchase order Overview Select... [D…" at bounding box center [441, 277] width 883 height 480
click at [807, 159] on div "Ecogroup Pty Ltd Create sales order Create purchase order Overview Select... [D…" at bounding box center [441, 277] width 883 height 480
click at [52, 14] on icon at bounding box center [49, 13] width 9 height 9
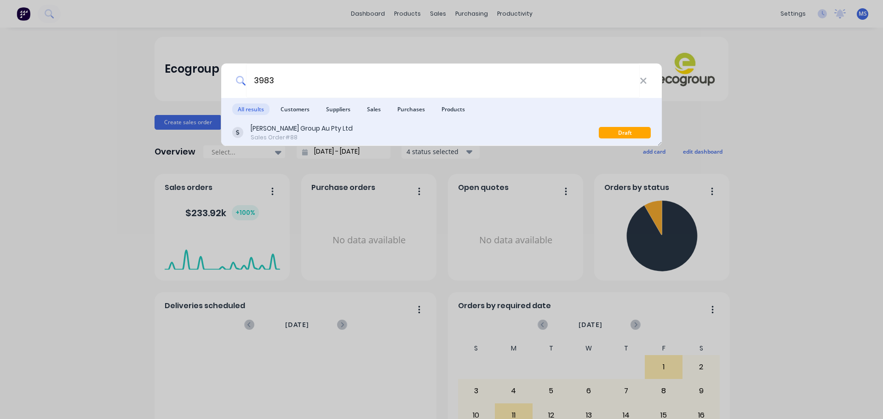
type input "3983"
click at [318, 126] on div "[PERSON_NAME] Group Au Pty Ltd" at bounding box center [302, 129] width 102 height 10
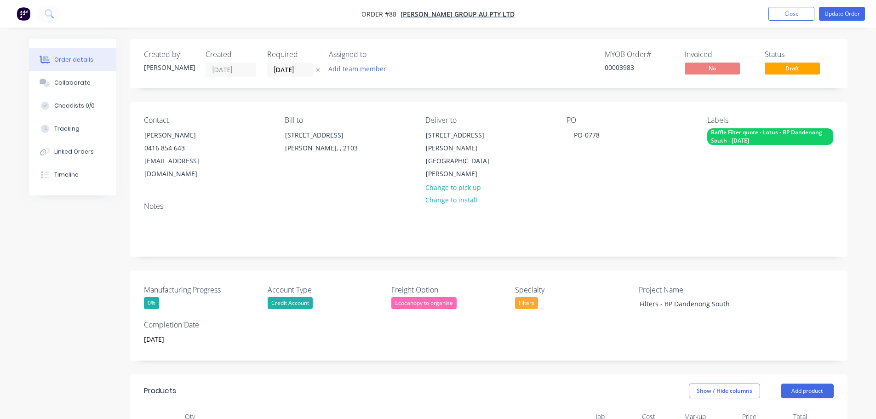
type input "[DATE]"
type input "$205.00"
type input "$820.00"
type input "$185.00"
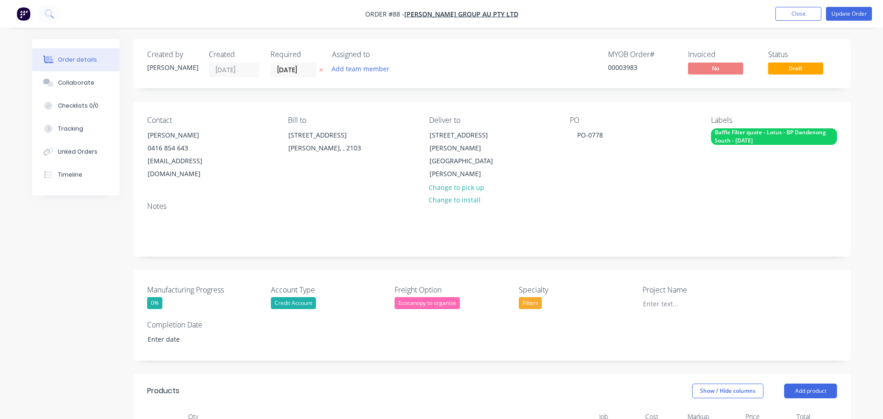
type input "$185.00"
type input "$-150.75"
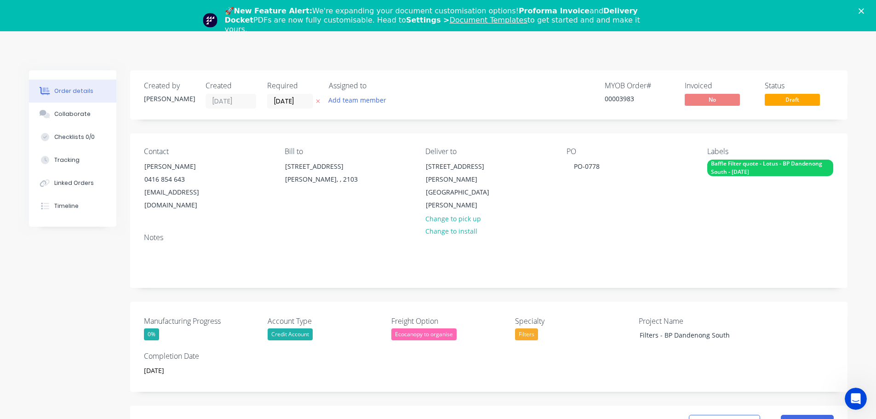
click at [856, 392] on div "Open Intercom Messenger" at bounding box center [856, 398] width 30 height 30
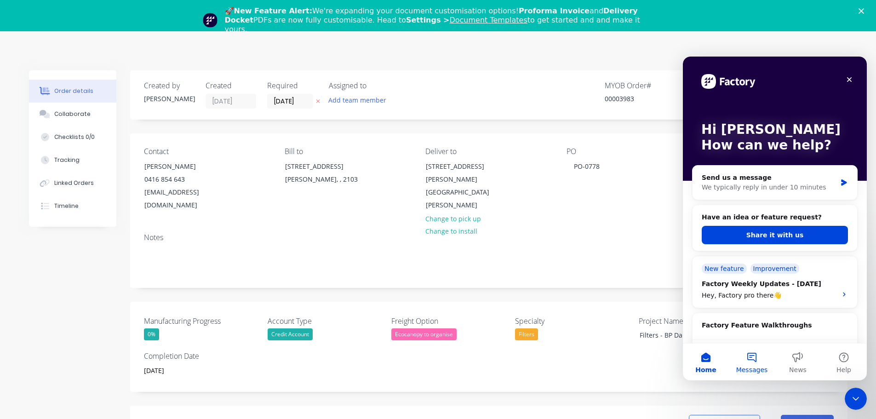
click at [753, 361] on button "Messages" at bounding box center [752, 361] width 46 height 37
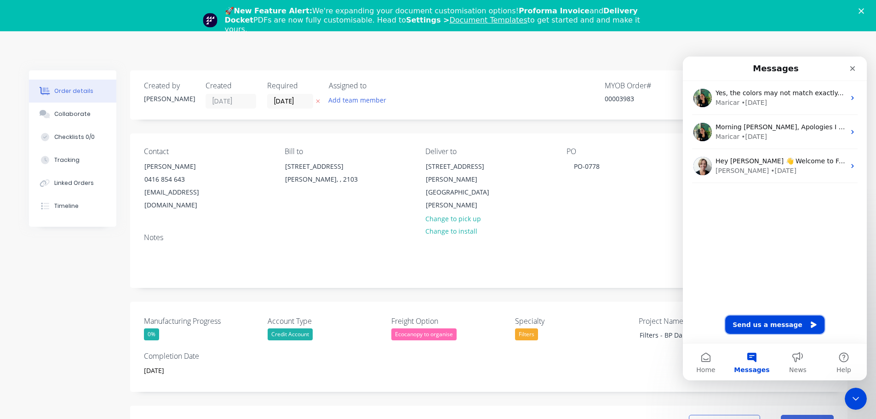
click at [766, 326] on button "Send us a message" at bounding box center [774, 324] width 99 height 18
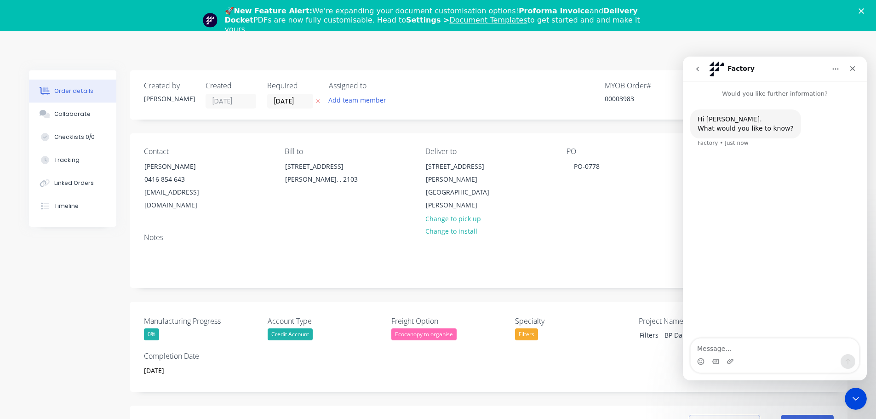
click at [743, 344] on textarea "Message…" at bounding box center [775, 346] width 168 height 16
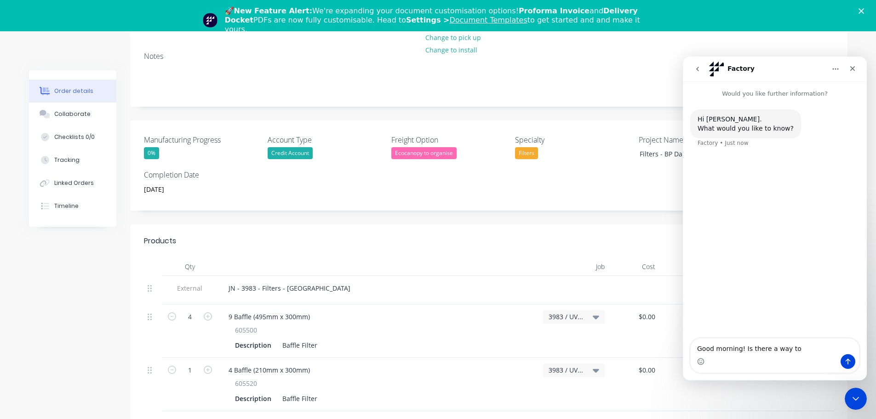
scroll to position [184, 0]
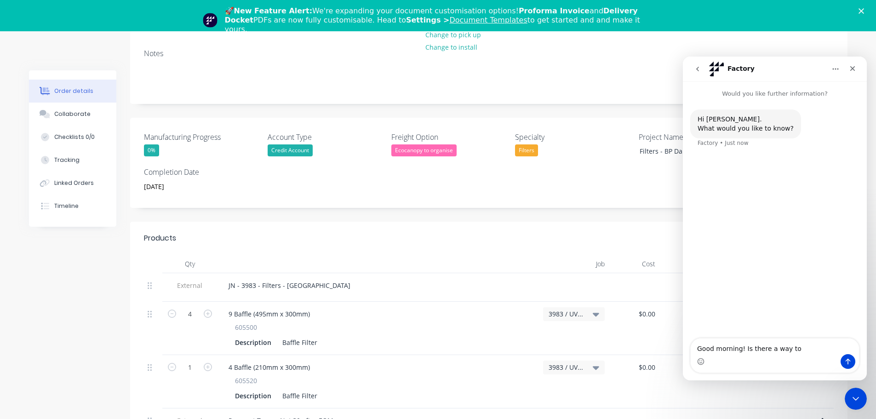
click at [579, 309] on span "3983 / UV Lamp Order - Prime" at bounding box center [566, 314] width 35 height 10
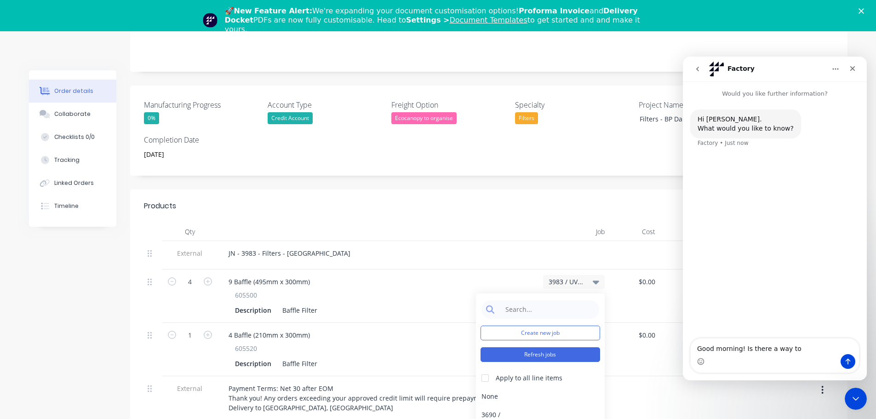
scroll to position [276, 0]
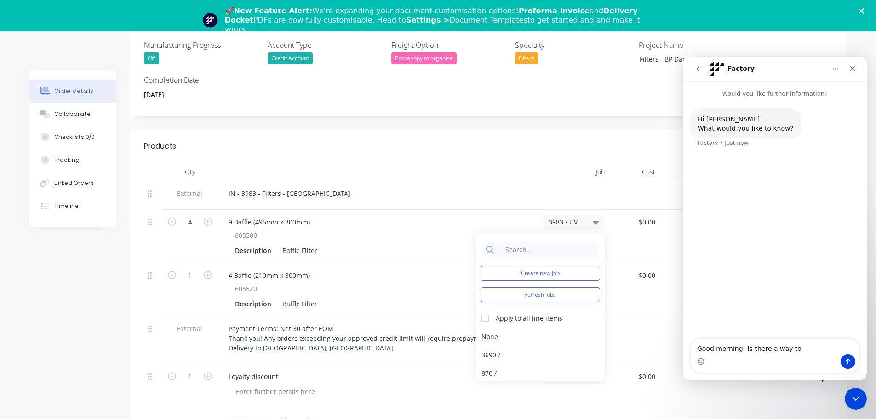
click at [592, 192] on div at bounding box center [573, 195] width 69 height 29
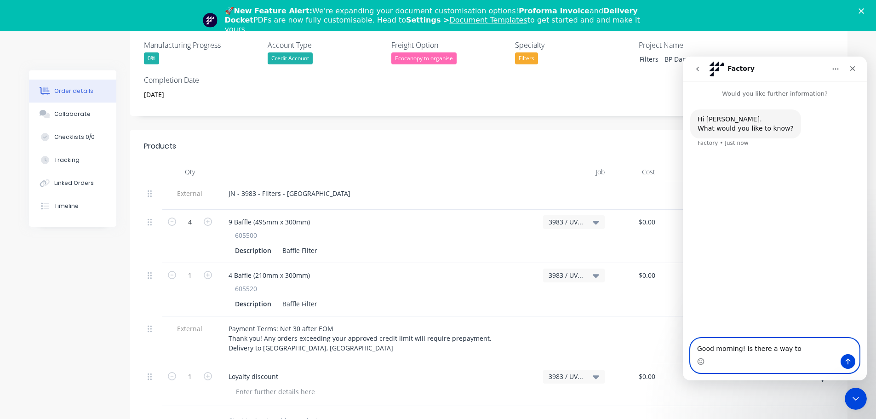
click at [790, 347] on textarea "Good morning! Is there a way to" at bounding box center [775, 346] width 168 height 16
type textarea "Good morning! Is there a way to edit the name of a job that is associated with …"
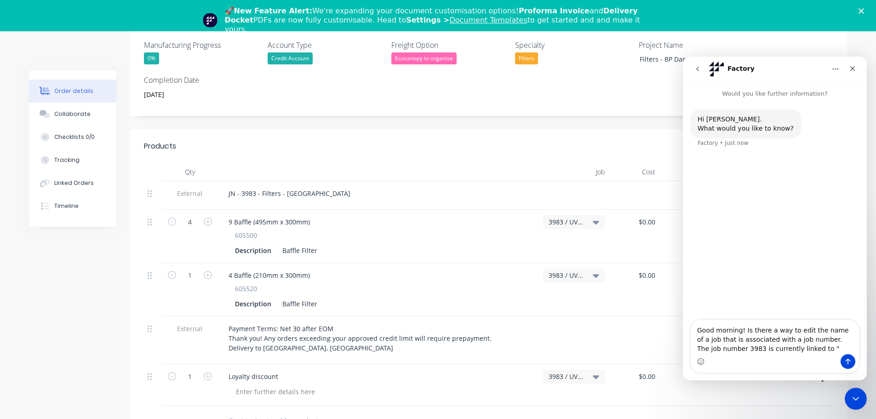
click at [601, 215] on div "3983 / UV Lamp Order - Prime" at bounding box center [574, 222] width 62 height 14
click at [547, 241] on input at bounding box center [547, 249] width 94 height 18
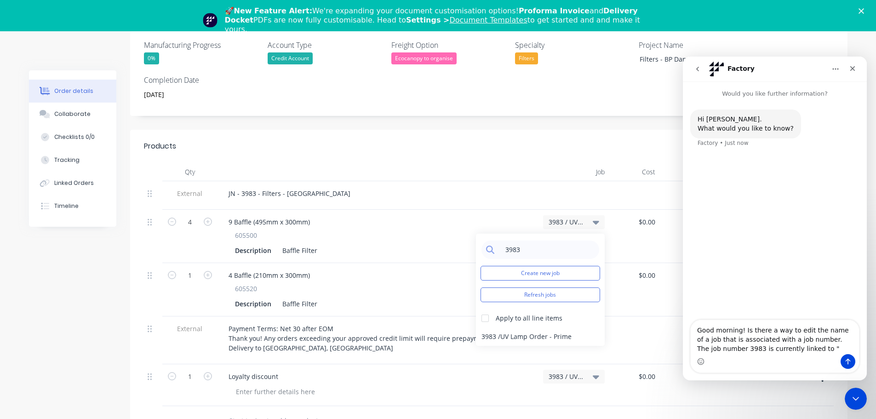
type input "3983"
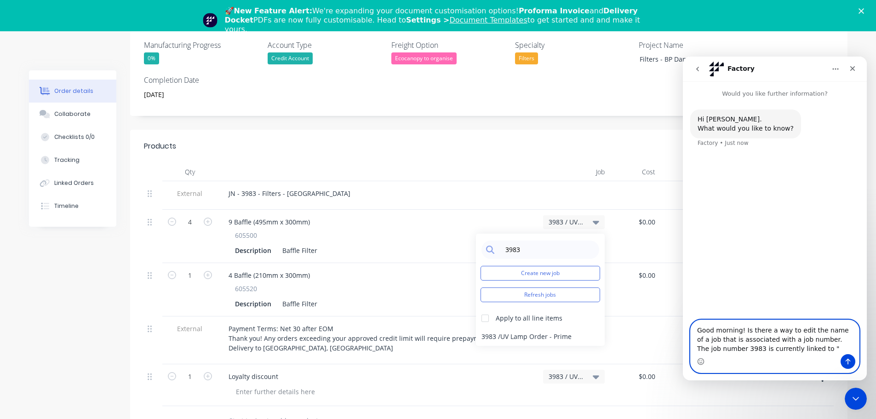
click at [809, 351] on textarea "Good morning! Is there a way to edit the name of a job that is associated with …" at bounding box center [775, 337] width 168 height 34
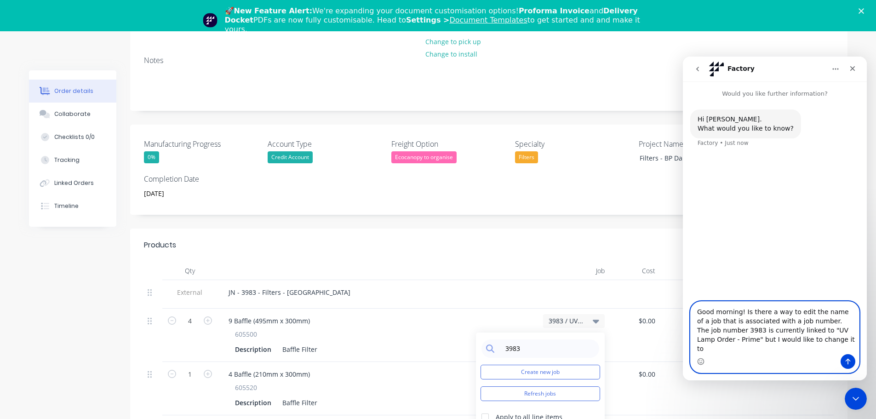
scroll to position [0, 0]
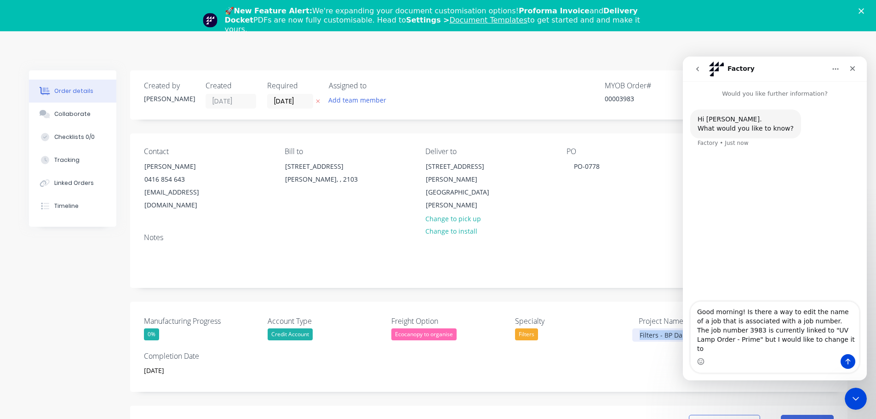
drag, startPoint x: 1321, startPoint y: 376, endPoint x: 768, endPoint y: 325, distance: 555.1
copy div "Filters - BP Dandenong South"
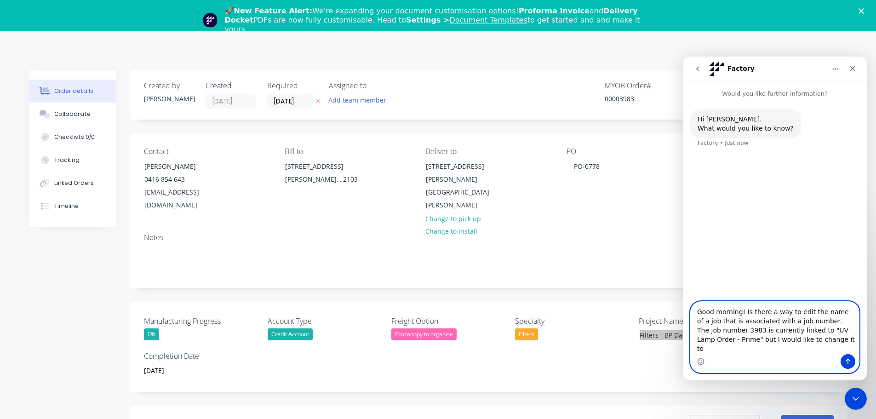
click at [785, 351] on textarea "Good morning! Is there a way to edit the name of a job that is associated with …" at bounding box center [775, 328] width 168 height 52
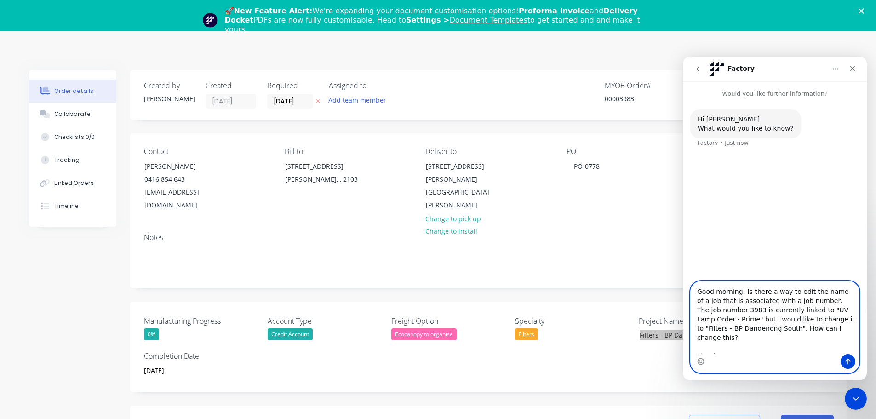
click at [740, 296] on textarea "Good morning! Is there a way to edit the name of a job that is associated with …" at bounding box center [775, 317] width 168 height 73
type textarea "Good morning! Is there a way to edit the name of a job that is associated with …"
click at [847, 360] on icon "Send a message…" at bounding box center [847, 361] width 7 height 7
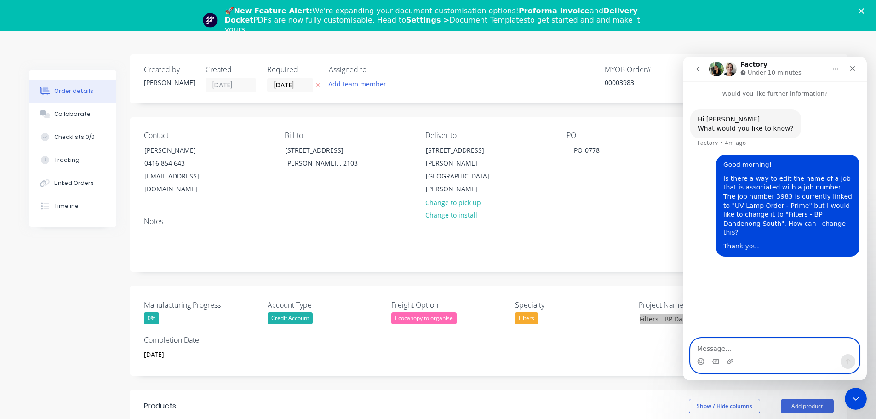
scroll to position [0, 0]
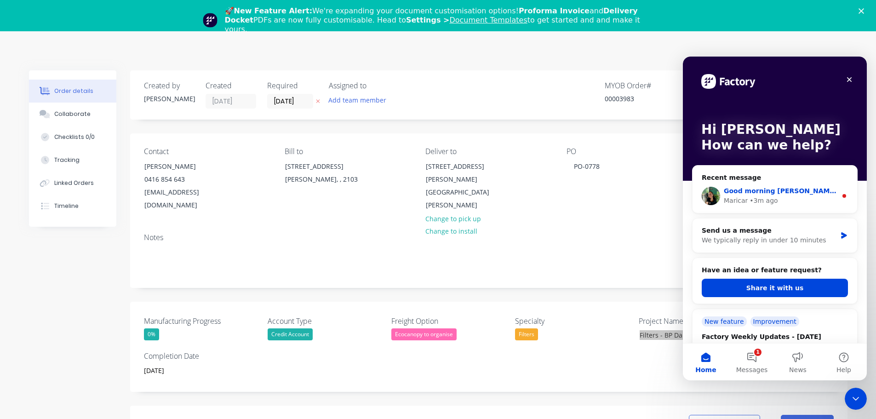
click at [808, 205] on div "Maricar • 3m ago" at bounding box center [780, 201] width 113 height 10
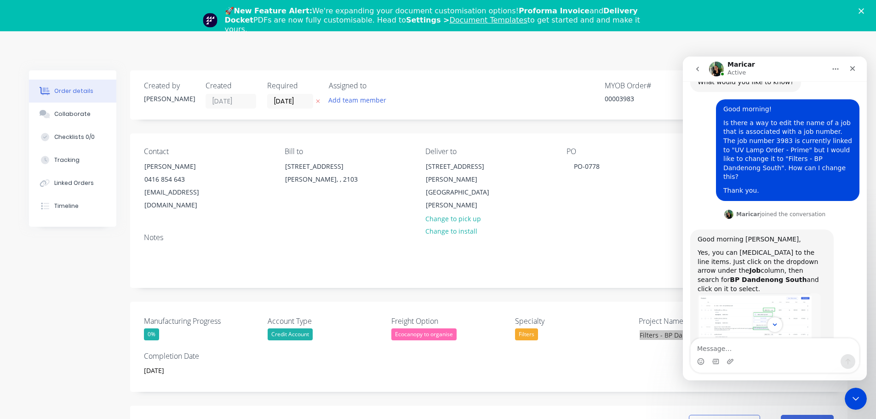
scroll to position [59, 0]
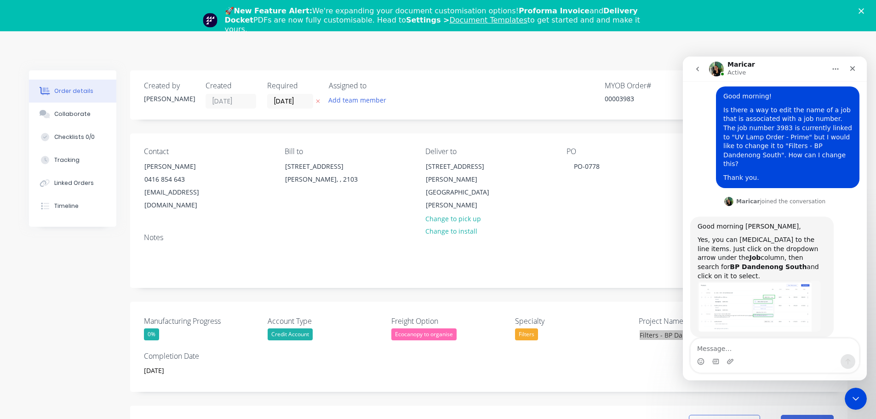
click at [730, 280] on img "Maricar says…" at bounding box center [759, 305] width 123 height 51
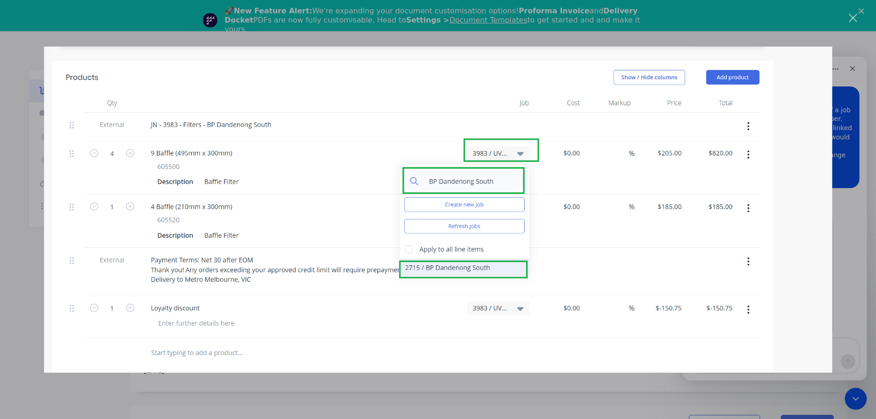
click at [869, 9] on div "Intercom messenger" at bounding box center [438, 209] width 876 height 419
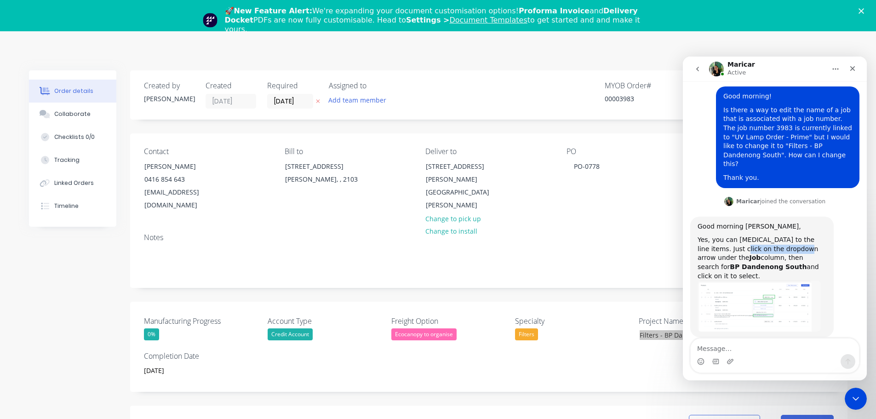
drag, startPoint x: 713, startPoint y: 241, endPoint x: 771, endPoint y: 243, distance: 58.0
click at [771, 243] on div "Yes, you can change the Job to the line items. Just click on the dropdown arrow…" at bounding box center [762, 257] width 129 height 45
drag, startPoint x: 748, startPoint y: 238, endPoint x: 776, endPoint y: 239, distance: 28.5
click at [775, 239] on div "Yes, you can change the Job to the line items. Just click on the dropdown arrow…" at bounding box center [762, 257] width 129 height 45
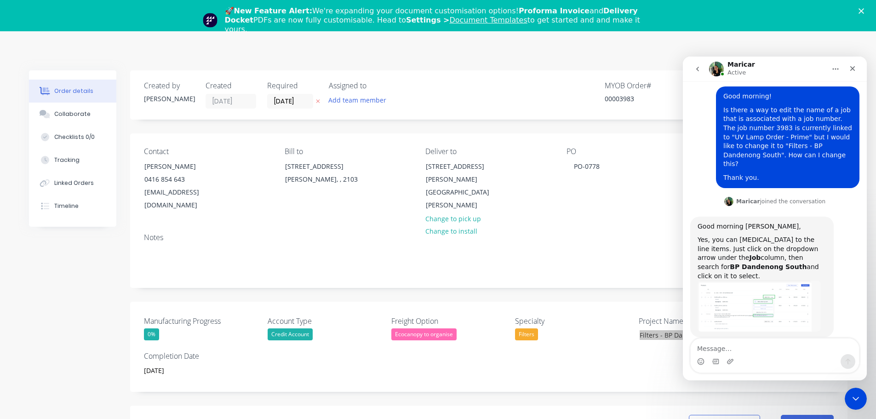
click at [778, 238] on div "Yes, you can change the Job to the line items. Just click on the dropdown arrow…" at bounding box center [762, 257] width 129 height 45
click at [737, 235] on div "Yes, you can change the Job to the line items. Just click on the dropdown arrow…" at bounding box center [762, 257] width 129 height 45
drag, startPoint x: 729, startPoint y: 242, endPoint x: 784, endPoint y: 242, distance: 55.2
click at [784, 242] on div "Yes, you can change the Job to the line items. Just click on the dropdown arrow…" at bounding box center [762, 257] width 129 height 45
click at [784, 241] on div "Yes, you can change the Job to the line items. Just click on the dropdown arrow…" at bounding box center [762, 257] width 129 height 45
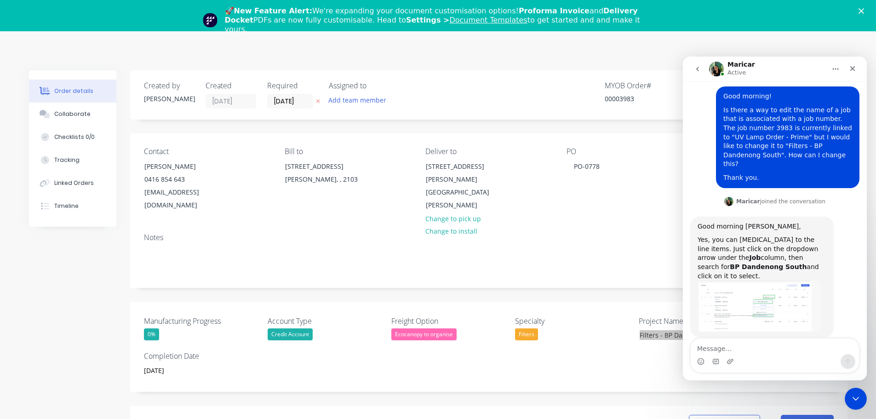
click at [728, 248] on div "Yes, you can change the Job to the line items. Just click on the dropdown arrow…" at bounding box center [762, 257] width 129 height 45
drag, startPoint x: 739, startPoint y: 249, endPoint x: 764, endPoint y: 249, distance: 24.8
click at [764, 249] on div "Yes, you can change the Job to the line items. Just click on the dropdown arrow…" at bounding box center [762, 257] width 129 height 45
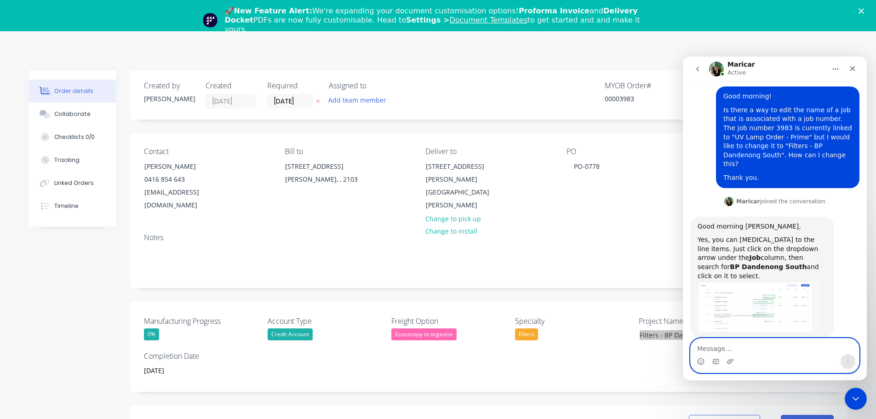
click at [731, 344] on textarea "Message…" at bounding box center [775, 346] width 168 height 16
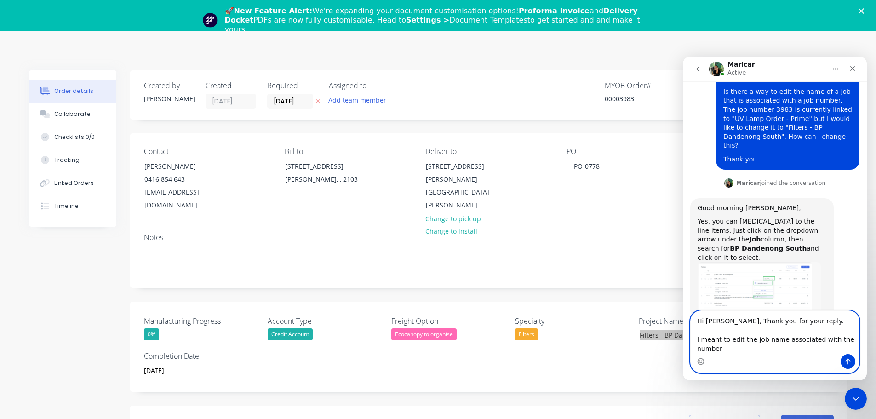
scroll to position [87, 0]
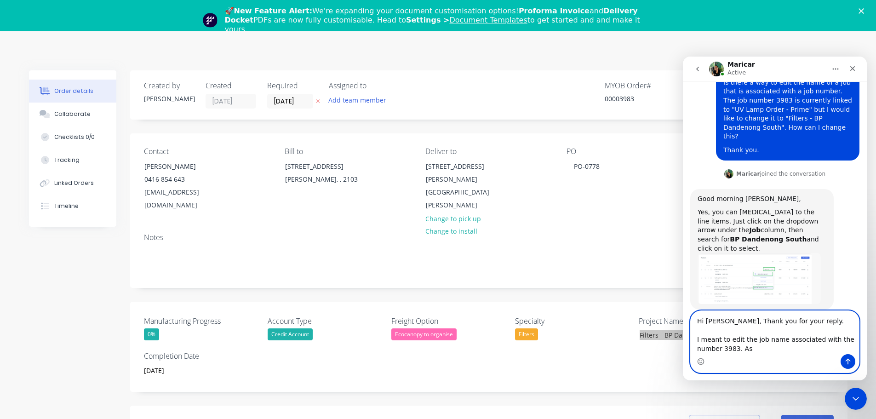
paste textarea "Mackie Road Pavillion"
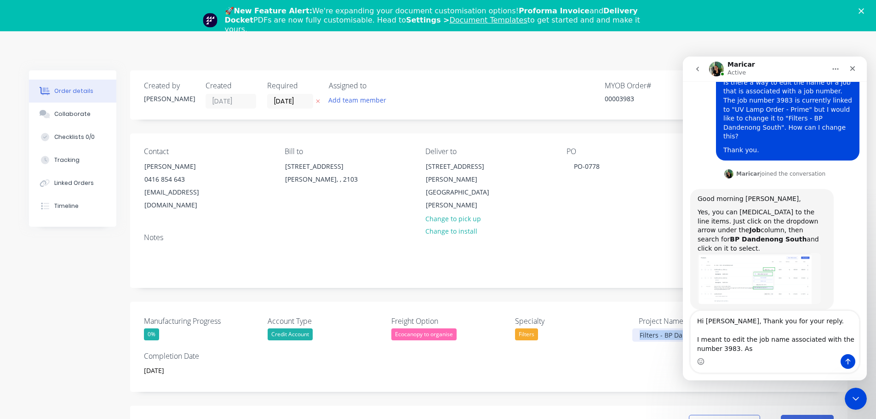
click at [644, 328] on div "Filters - BP Dandenong South" at bounding box center [689, 334] width 115 height 13
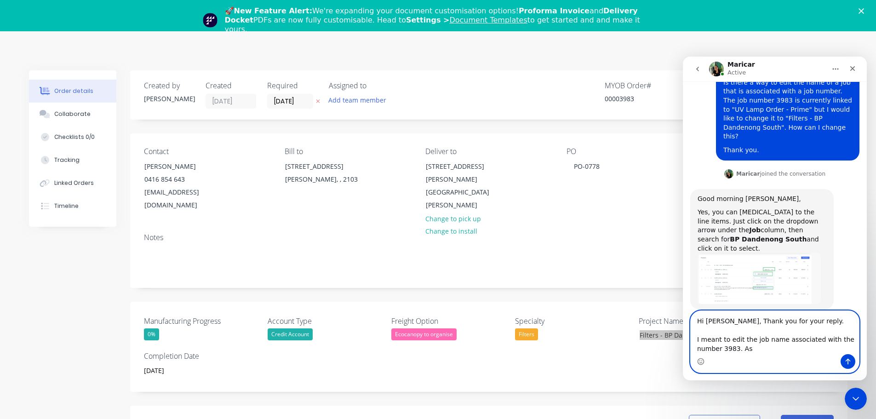
click at [772, 348] on textarea "Hi Maricar, Thank you for your reply. I meant to edit the job name associated w…" at bounding box center [775, 332] width 168 height 43
paste textarea "Filters - BP Dandenong South"
click at [748, 348] on textarea "Hi Maricar, Thank you for your reply. I meant to edit the job name associated w…" at bounding box center [775, 332] width 168 height 43
click at [835, 346] on textarea "Hi Maricar, Thank you for your reply. I meant to edit the job name associated w…" at bounding box center [775, 332] width 168 height 43
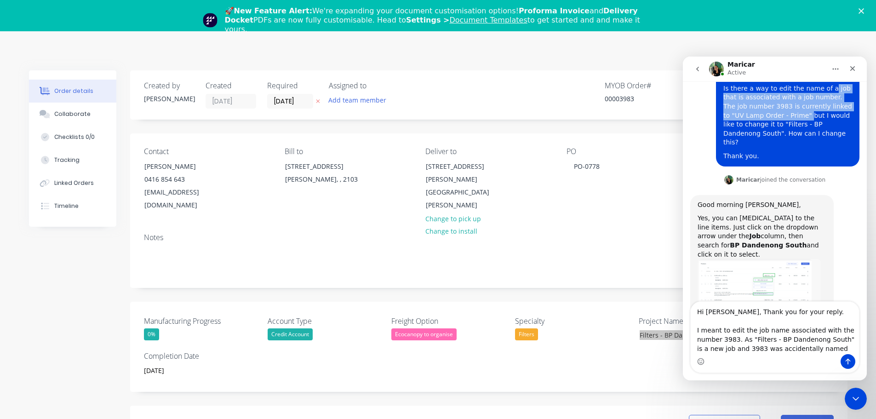
scroll to position [71, 0]
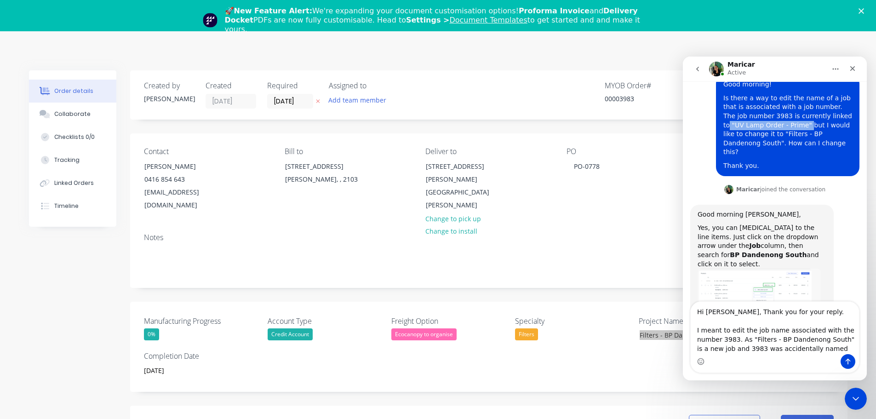
drag, startPoint x: 762, startPoint y: 100, endPoint x: 816, endPoint y: 117, distance: 56.7
click at [816, 116] on div "Is there a way to edit the name of a job that is associated with a job number. …" at bounding box center [787, 125] width 129 height 63
copy div ""UV Lamp Order - Prime""
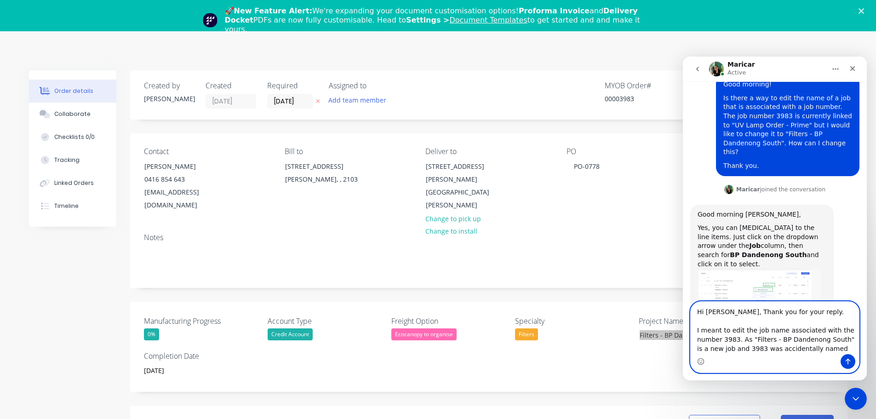
click at [822, 348] on textarea "Hi Maricar, Thank you for your reply. I meant to edit the job name associated w…" at bounding box center [775, 328] width 168 height 52
paste textarea ""UV Lamp Order - Prime""
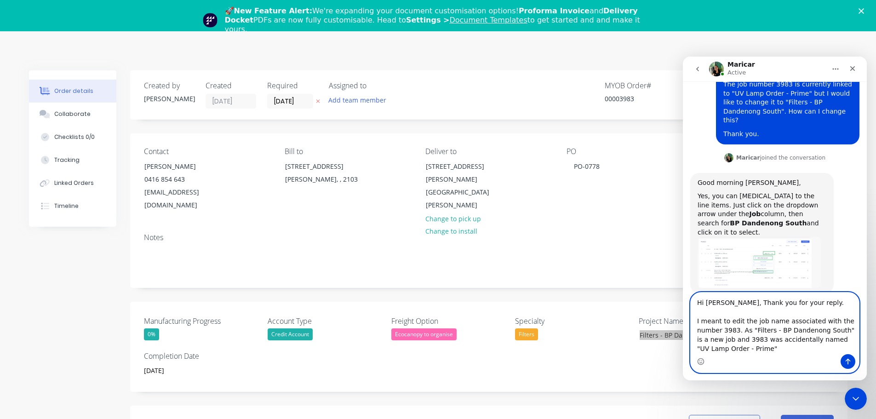
scroll to position [105, 0]
type textarea "Hi Maricar, Thank you for your reply. I meant to edit the job name associated w…"
drag, startPoint x: 738, startPoint y: 351, endPoint x: 751, endPoint y: 365, distance: 18.6
click at [738, 351] on textarea "Hi Maricar, Thank you for your reply. I meant to edit the job name associated w…" at bounding box center [775, 323] width 168 height 62
click at [849, 362] on icon "Send a message…" at bounding box center [847, 361] width 7 height 7
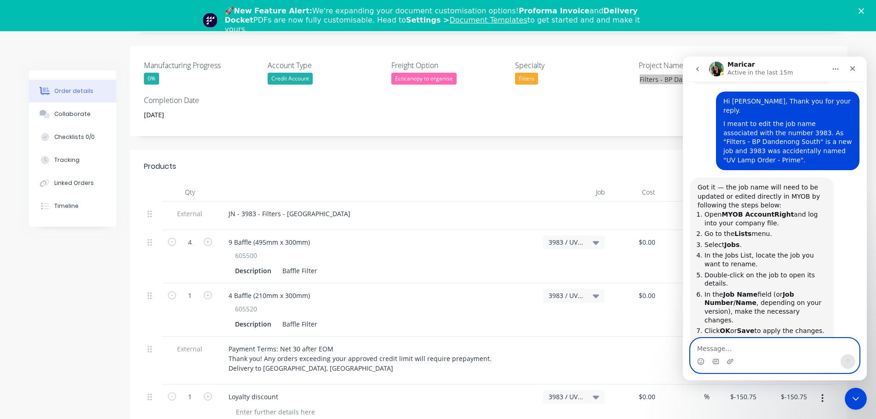
scroll to position [276, 0]
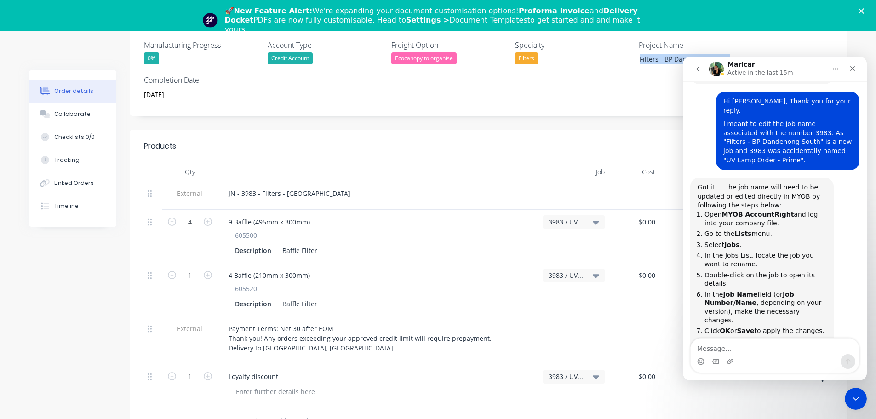
click at [359, 187] on div "JN - 3983 - Filters - [GEOGRAPHIC_DATA]" at bounding box center [378, 193] width 315 height 13
drag, startPoint x: 351, startPoint y: 181, endPoint x: 261, endPoint y: 184, distance: 89.7
click at [261, 187] on div "JN - 3983 - Filters - [GEOGRAPHIC_DATA]" at bounding box center [289, 193] width 137 height 13
copy div "Filters - BP Dandenong South"
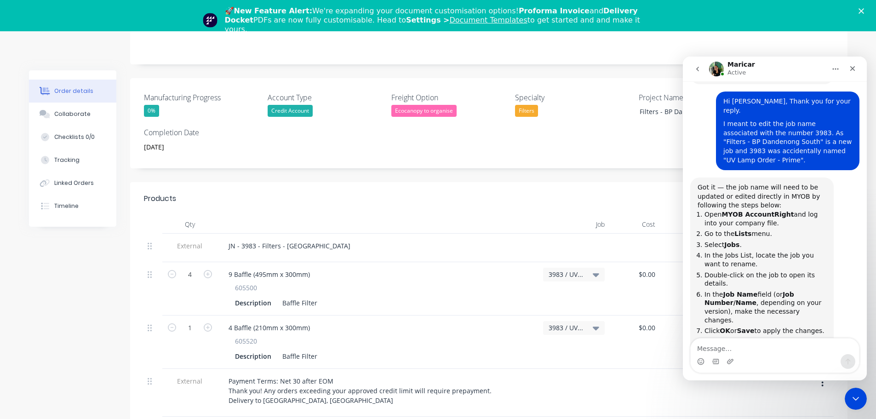
scroll to position [276, 0]
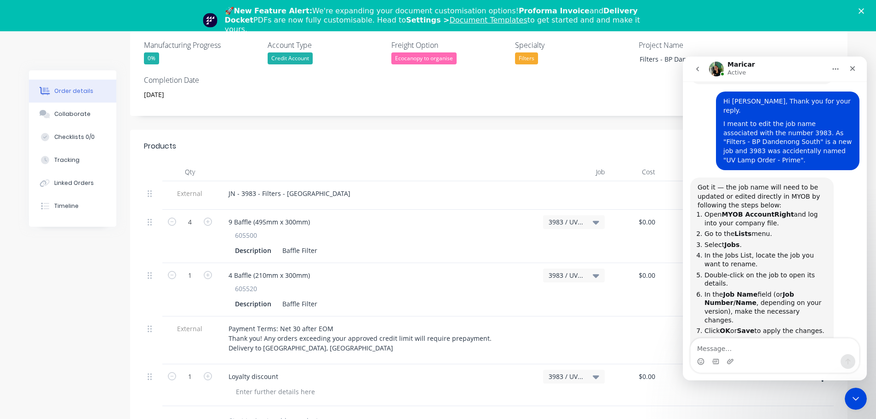
click at [562, 217] on span "3983 / UV Lamp Order - Prime" at bounding box center [566, 222] width 35 height 10
click at [556, 245] on input at bounding box center [547, 249] width 94 height 18
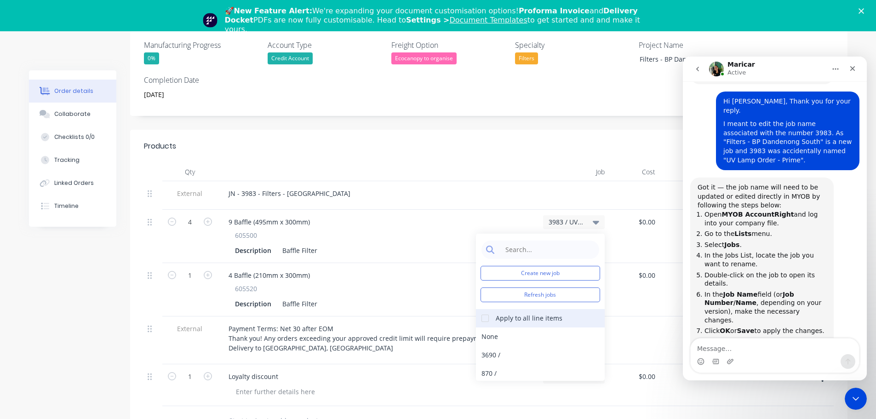
click at [492, 309] on div at bounding box center [485, 318] width 18 height 18
click at [517, 243] on input at bounding box center [547, 249] width 94 height 18
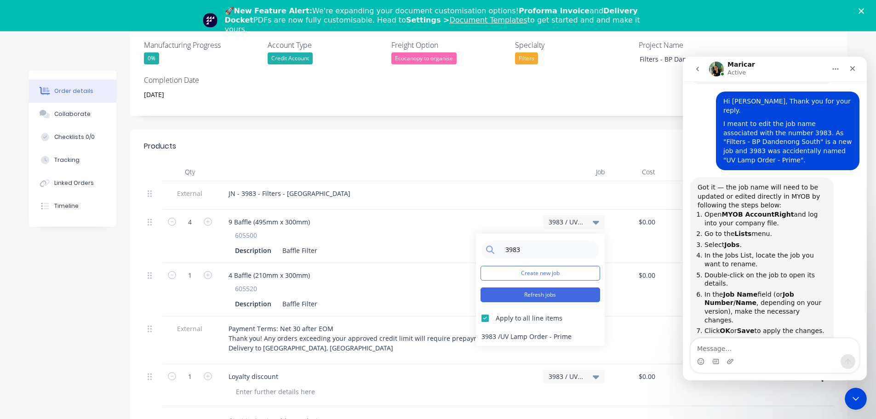
click at [533, 287] on button "Refresh jobs" at bounding box center [540, 294] width 120 height 15
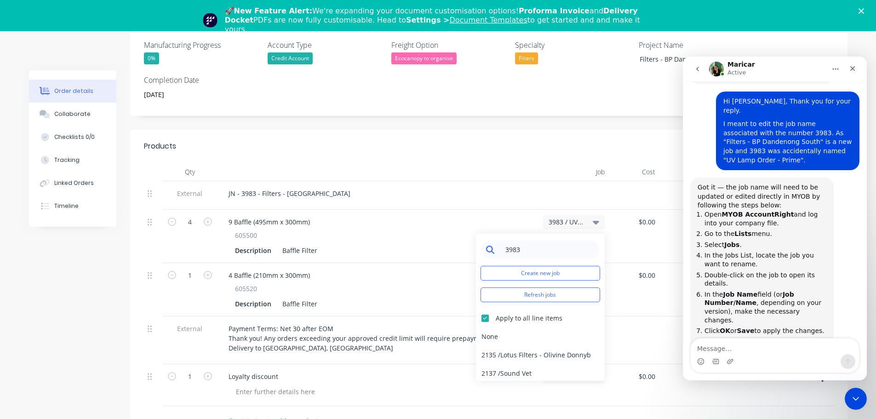
drag, startPoint x: 540, startPoint y: 238, endPoint x: 495, endPoint y: 238, distance: 45.1
click at [495, 240] on div "3983" at bounding box center [540, 249] width 118 height 18
type input "3983"
click at [568, 327] on div "3983 / Filters - BP Dandenong South" at bounding box center [540, 336] width 129 height 18
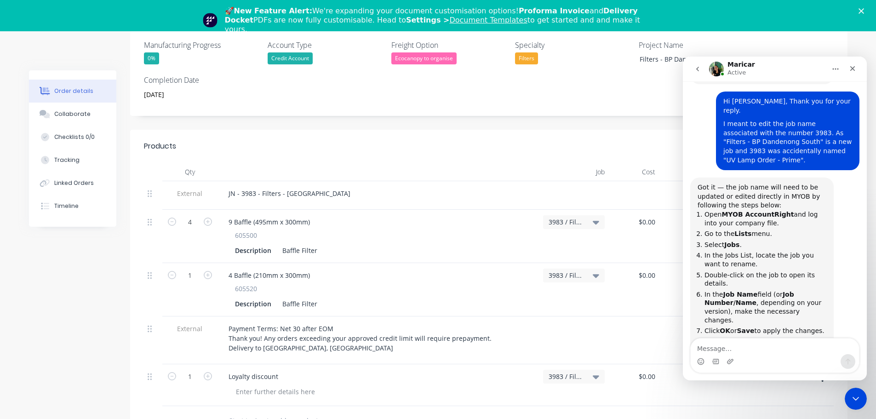
click at [750, 331] on div "Got it — the job name will need to be updated or edited directly in MYOB by fol…" at bounding box center [774, 284] width 169 height 215
click at [749, 337] on div "Got it — the job name will need to be updated or edited directly in MYOB by fol…" at bounding box center [774, 284] width 169 height 215
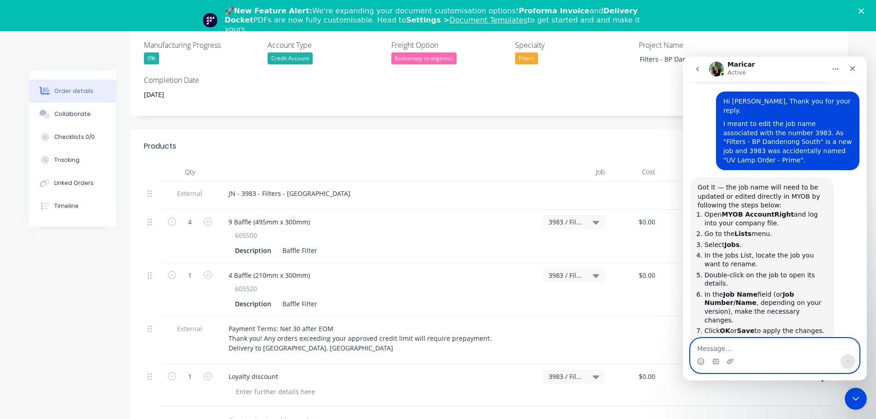
click at [748, 350] on textarea "Message…" at bounding box center [775, 346] width 168 height 16
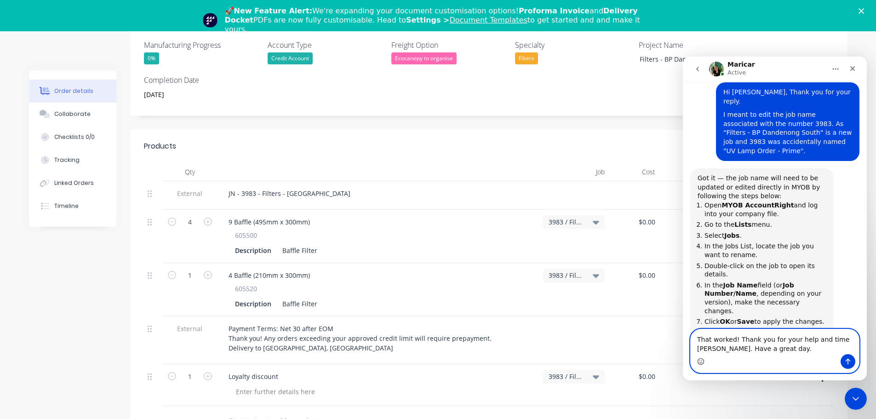
click at [697, 360] on icon "Emoji picker" at bounding box center [700, 361] width 7 height 7
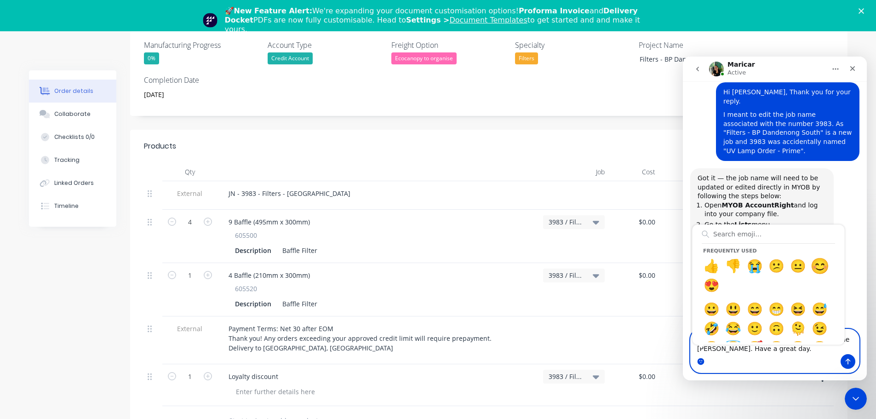
type textarea "That worked! Thank you for your help and time Maricar. Have a great day. 😊"
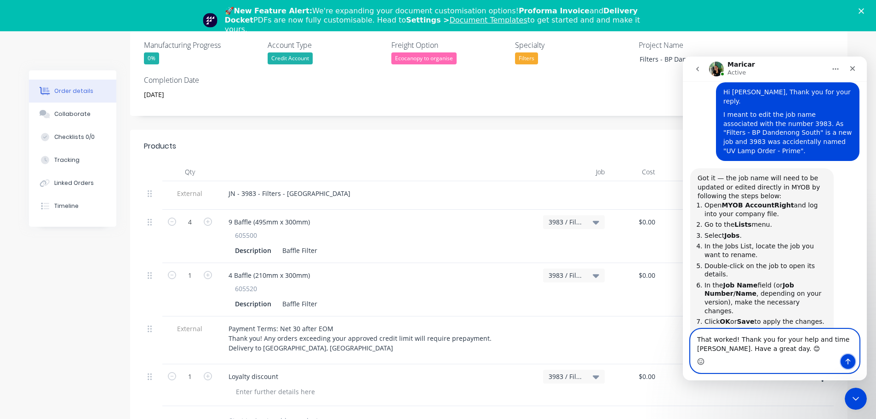
click at [847, 358] on icon "Send a message…" at bounding box center [847, 361] width 7 height 7
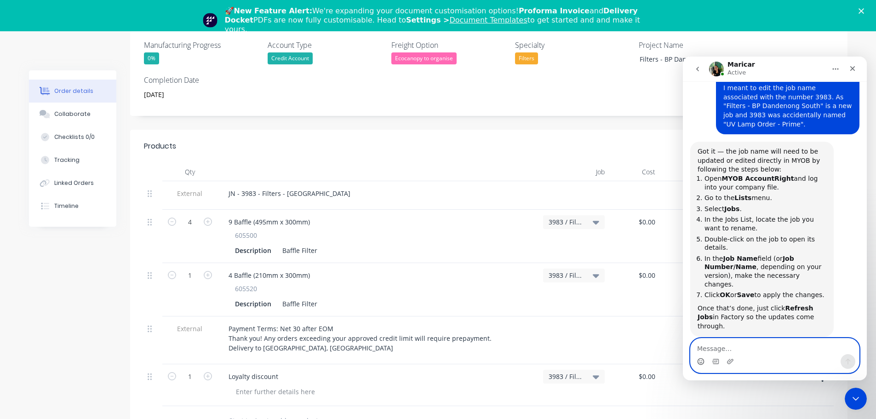
scroll to position [349, 0]
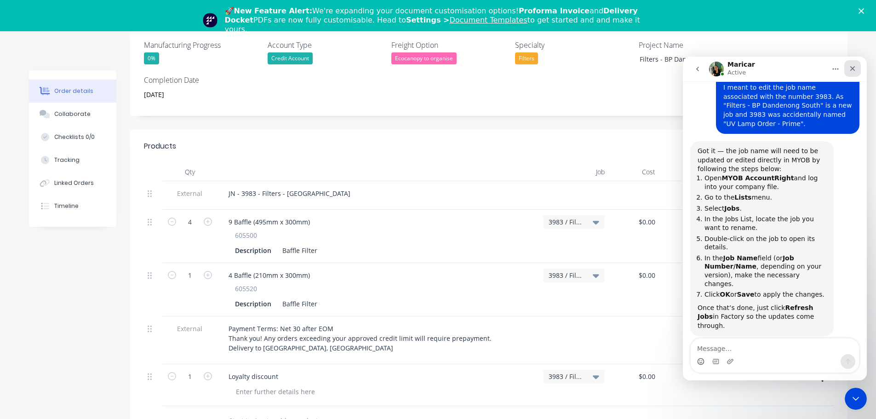
click at [852, 66] on icon "Close" at bounding box center [852, 68] width 7 height 7
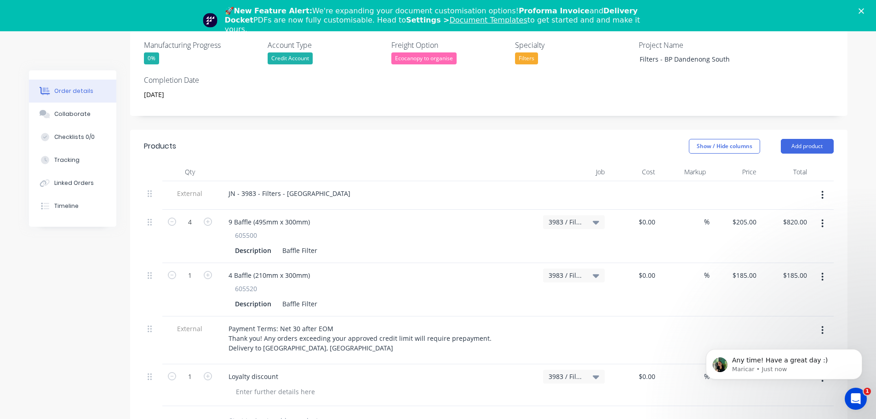
scroll to position [0, 0]
click at [814, 358] on p "Any time! Have a great day :)" at bounding box center [791, 360] width 119 height 9
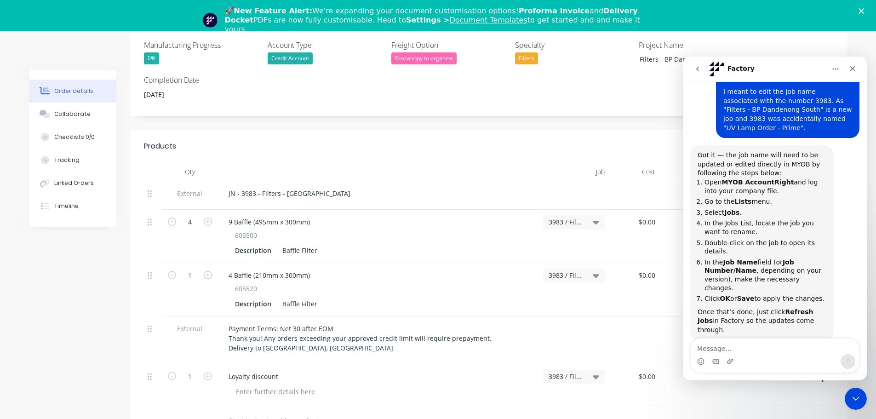
scroll to position [391, 0]
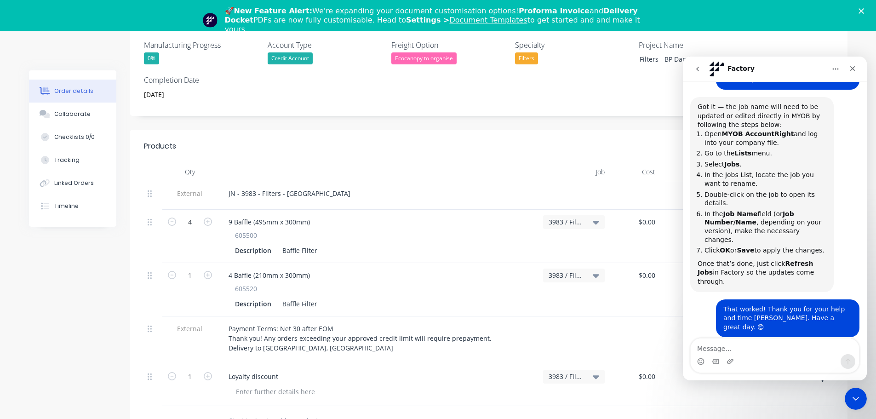
click at [742, 365] on div "Any time! Have a great day :)" at bounding box center [746, 369] width 96 height 9
drag, startPoint x: 1534, startPoint y: 127, endPoint x: 851, endPoint y: 70, distance: 685.2
click at [851, 70] on icon "Close" at bounding box center [852, 68] width 5 height 5
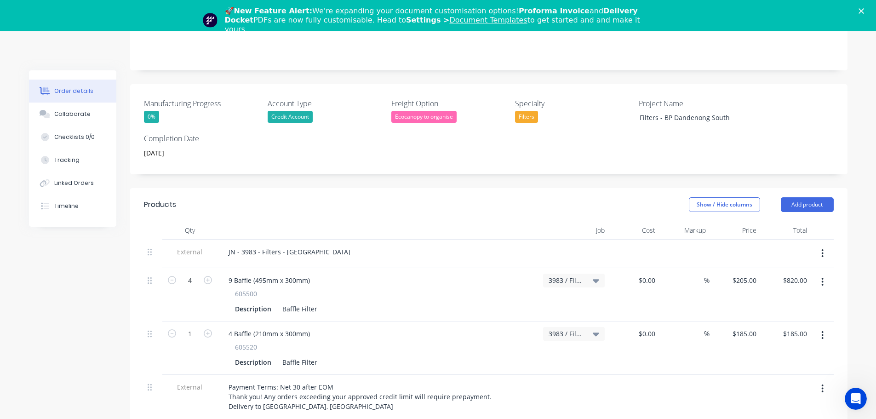
scroll to position [184, 0]
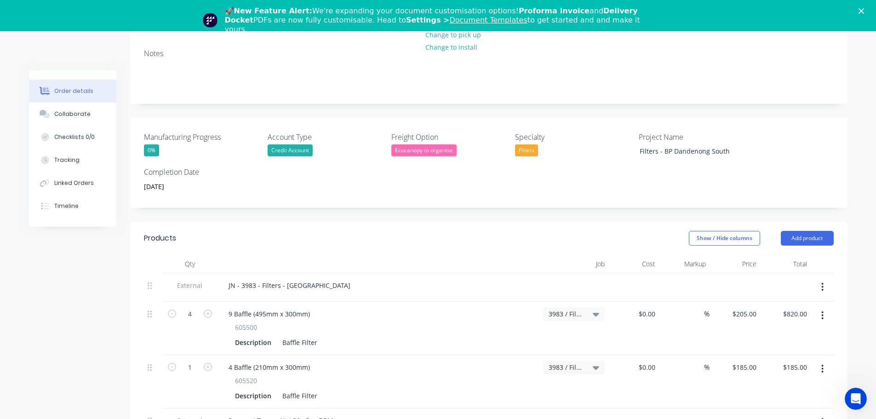
click at [868, 11] on div "Close" at bounding box center [862, 11] width 9 height 6
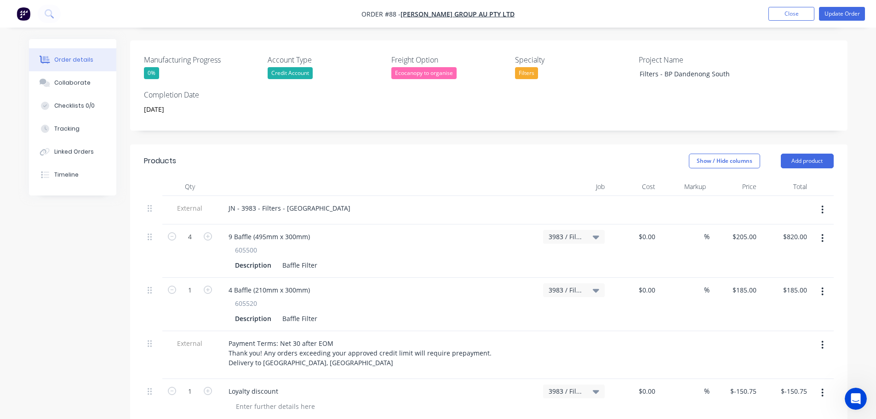
scroll to position [0, 0]
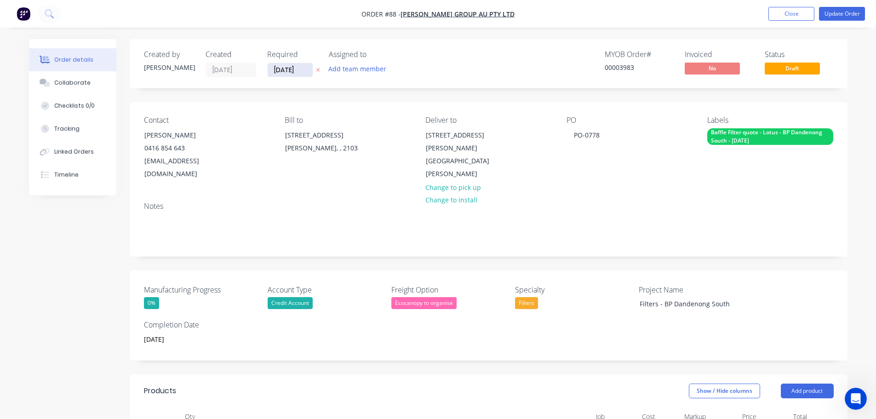
click at [291, 71] on input "[DATE]" at bounding box center [290, 70] width 45 height 14
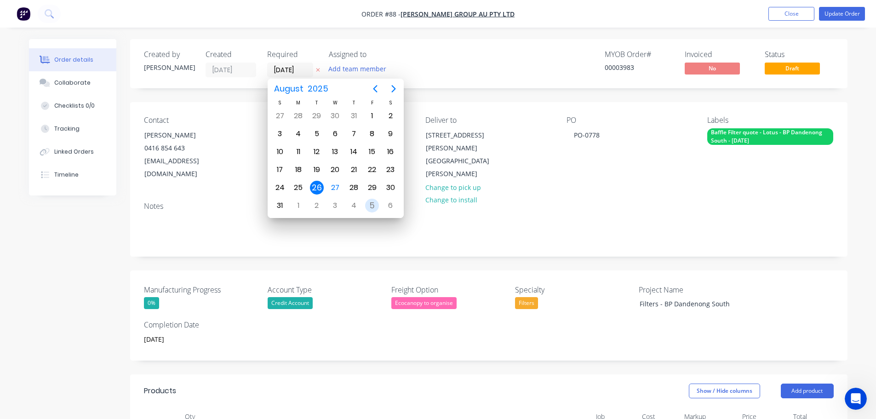
click at [370, 206] on div "5" at bounding box center [372, 206] width 14 height 14
type input "05/09/25"
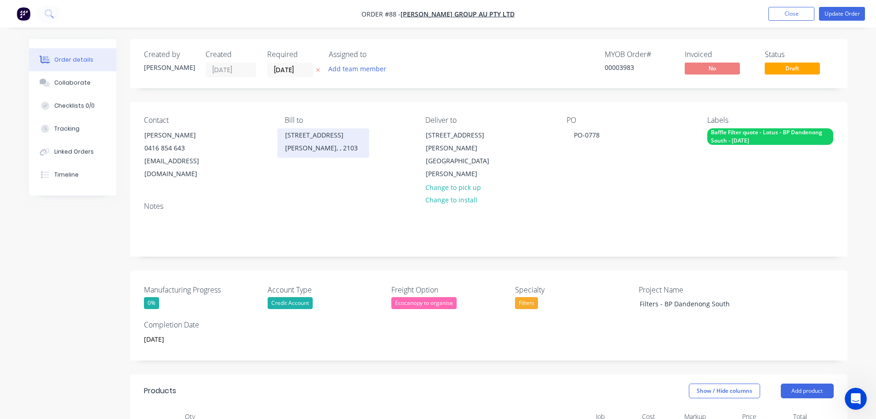
click at [310, 141] on div "[STREET_ADDRESS]" at bounding box center [323, 135] width 76 height 13
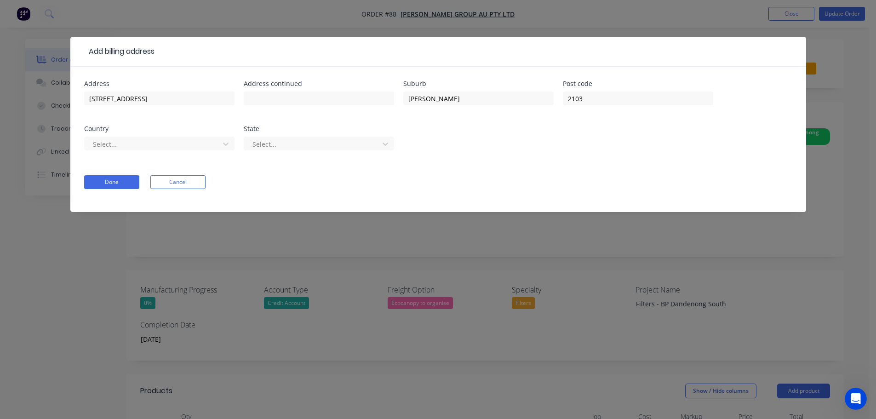
click at [214, 153] on div "Select..." at bounding box center [159, 147] width 150 height 27
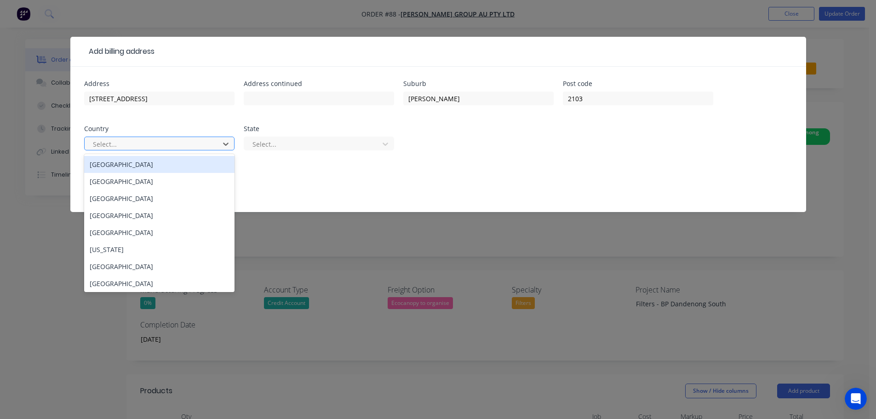
click at [213, 148] on div at bounding box center [153, 143] width 123 height 11
click at [169, 167] on div "Australia" at bounding box center [159, 164] width 150 height 17
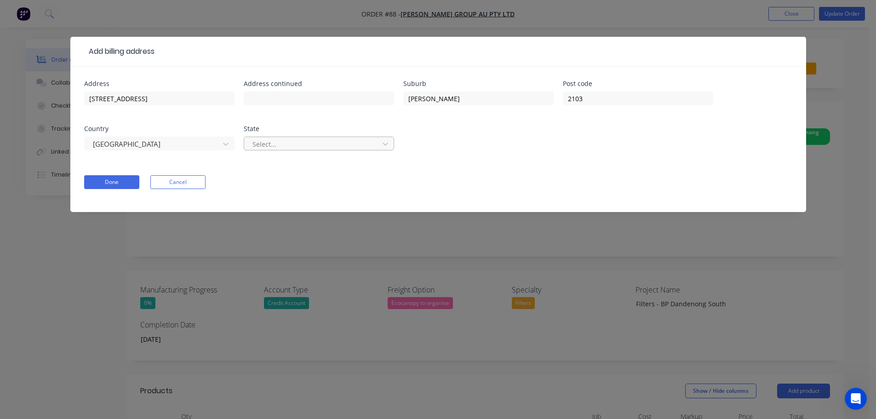
click at [267, 143] on div at bounding box center [313, 143] width 123 height 11
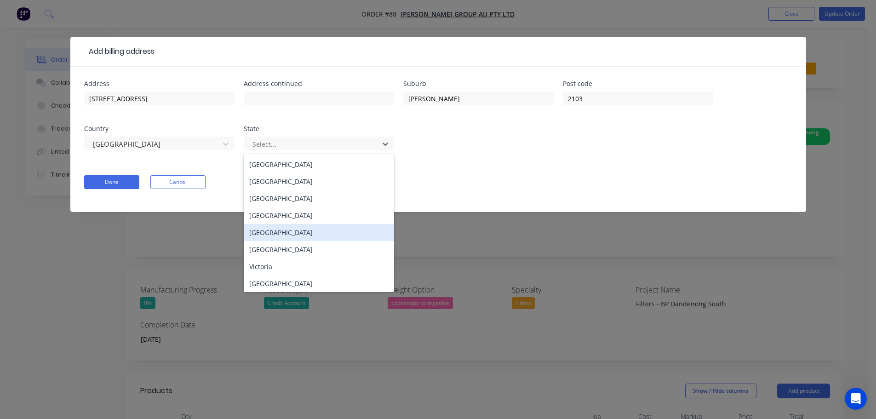
scroll to position [2, 0]
click at [298, 260] on div "Victoria" at bounding box center [319, 264] width 150 height 17
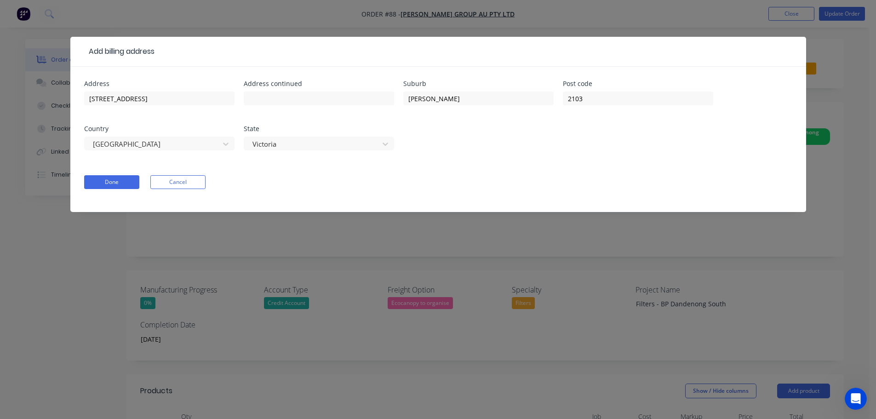
click at [111, 194] on form "Address Unit 1/9 Perak Street Address continued Suburb Mona Vale Post code 2103…" at bounding box center [438, 146] width 708 height 132
click at [116, 184] on button "Done" at bounding box center [111, 182] width 55 height 14
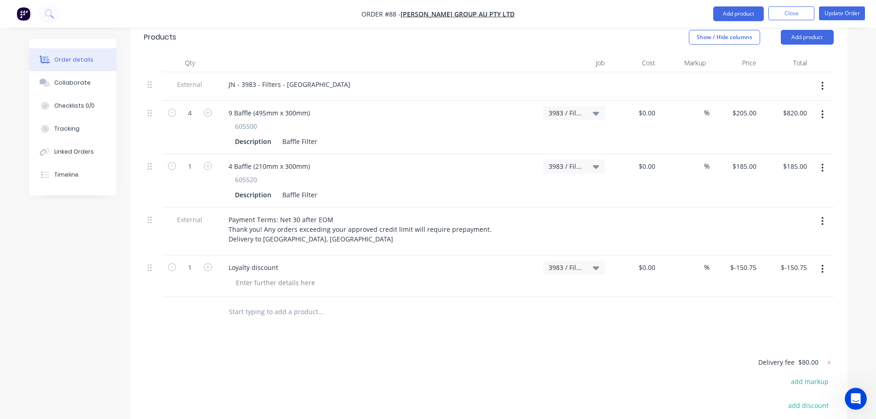
scroll to position [414, 0]
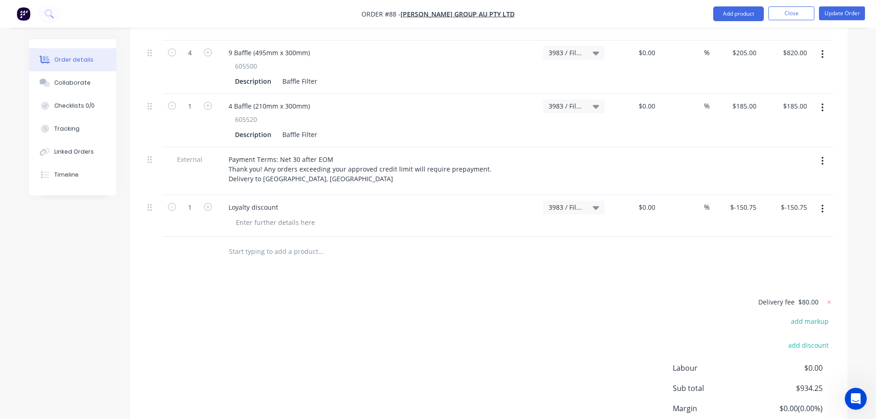
click at [582, 202] on span "3983 / Filters - BP Dandenong South" at bounding box center [566, 207] width 35 height 10
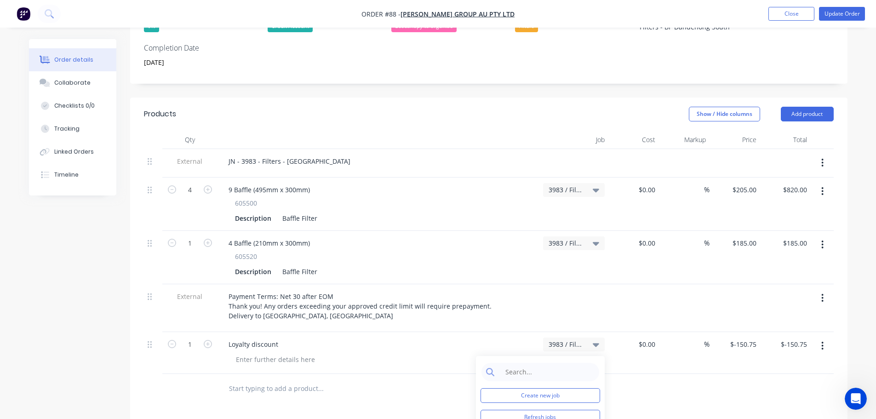
scroll to position [184, 0]
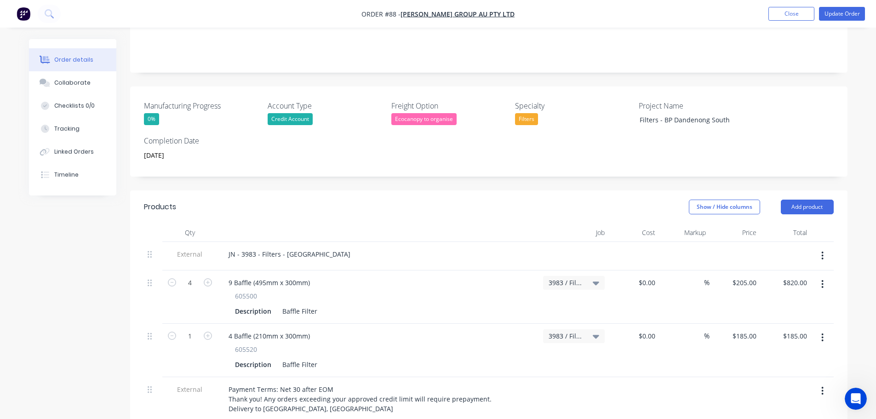
click at [579, 276] on div "3983 / Filters - BP Dandenong South" at bounding box center [574, 283] width 62 height 14
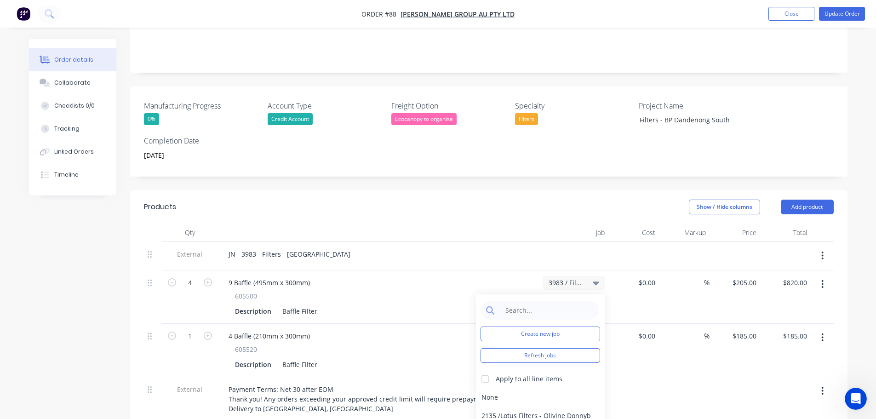
click at [562, 253] on div at bounding box center [573, 256] width 69 height 29
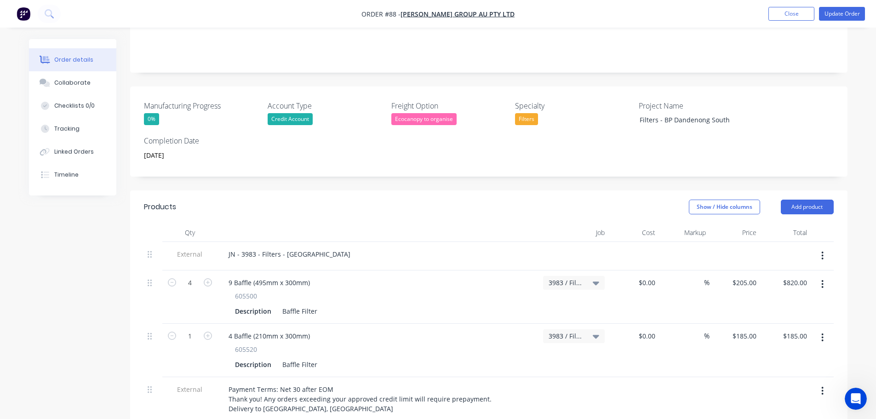
click at [563, 277] on div "3983 / Filters - BP Dandenong South" at bounding box center [573, 296] width 69 height 53
click at [563, 278] on span "3983 / Filters - BP Dandenong South" at bounding box center [566, 283] width 35 height 10
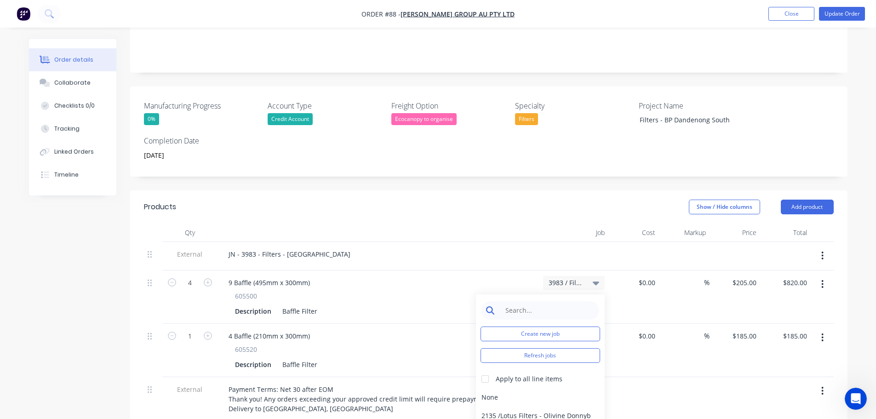
click at [552, 301] on input at bounding box center [547, 310] width 94 height 18
type input "3983"
click at [538, 270] on div "9 Baffle (495mm x 300mm) 605500 Description Baffle Filter" at bounding box center [378, 296] width 322 height 53
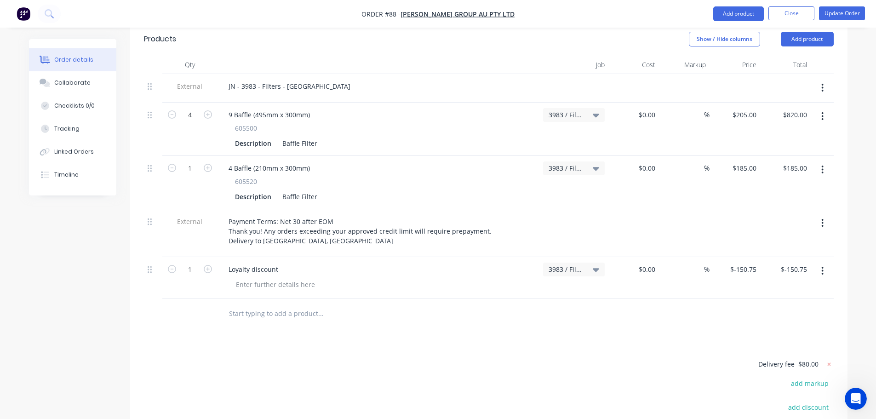
scroll to position [368, 0]
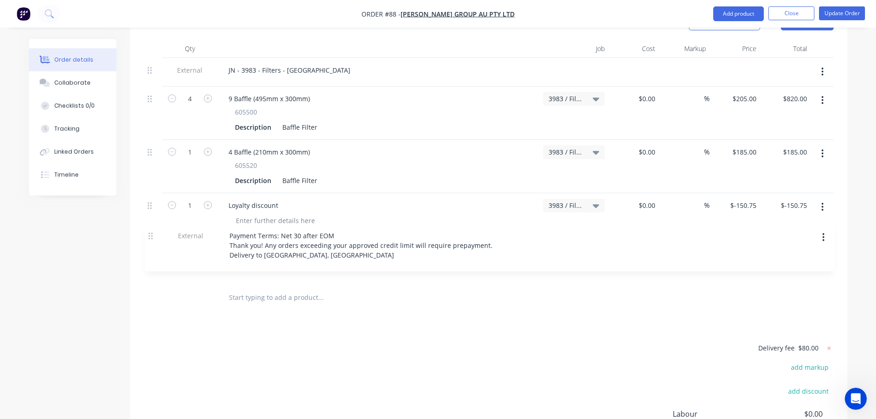
drag, startPoint x: 148, startPoint y: 194, endPoint x: 175, endPoint y: 240, distance: 52.6
click at [150, 240] on div "External JN - 3983 - Filters - BP Dandenong South 4 9 Baffle (495mm x 300mm) 60…" at bounding box center [489, 170] width 690 height 225
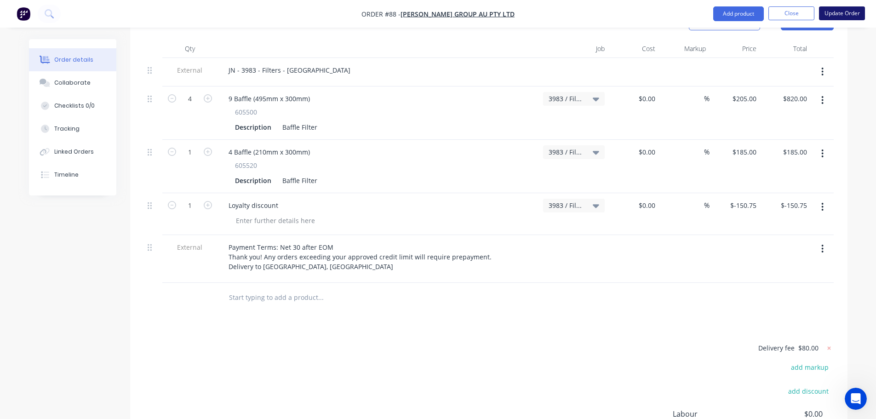
click at [837, 16] on button "Update Order" at bounding box center [842, 13] width 46 height 14
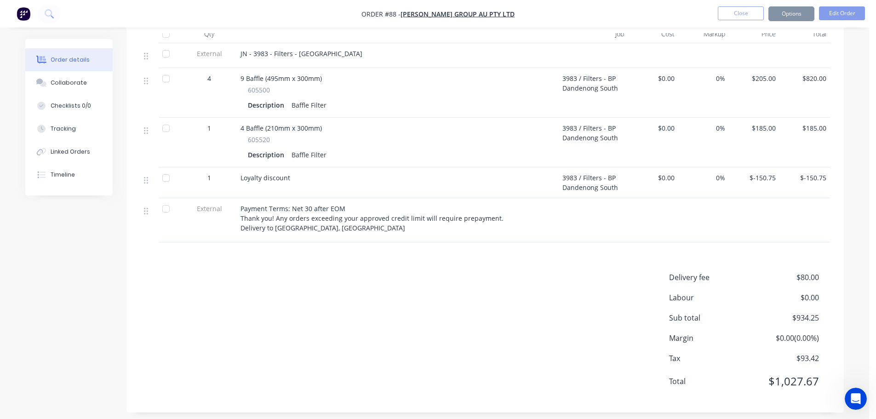
scroll to position [0, 0]
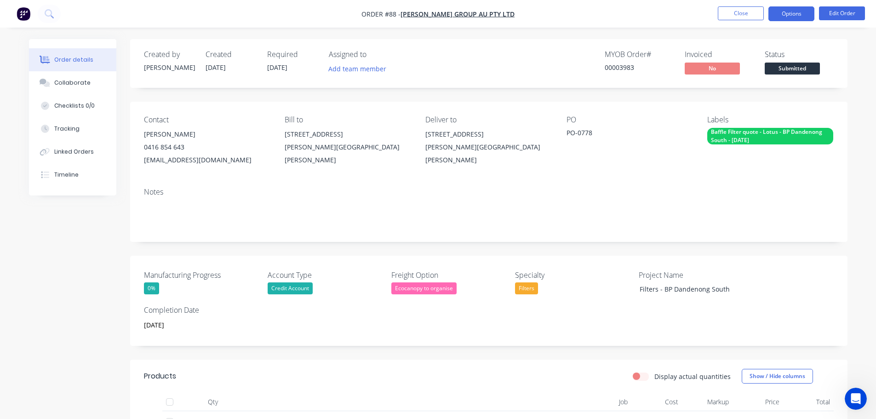
click at [800, 16] on button "Options" at bounding box center [791, 13] width 46 height 15
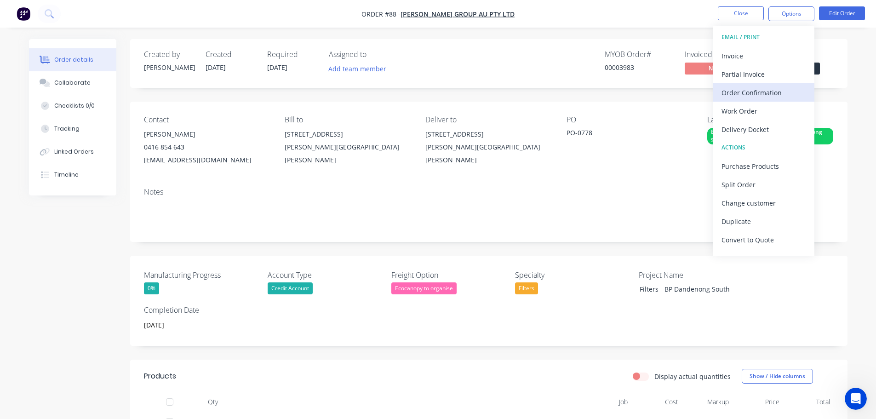
click at [765, 92] on div "Order Confirmation" at bounding box center [763, 92] width 85 height 13
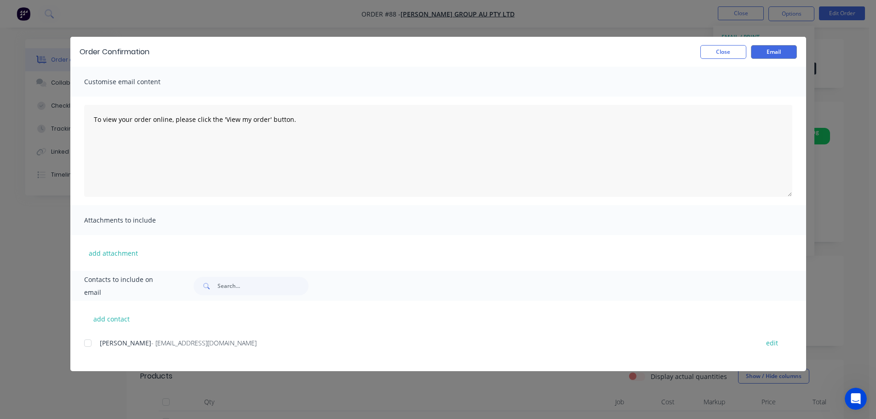
click at [84, 344] on div at bounding box center [88, 343] width 18 height 18
click at [774, 49] on button "Email" at bounding box center [774, 52] width 46 height 14
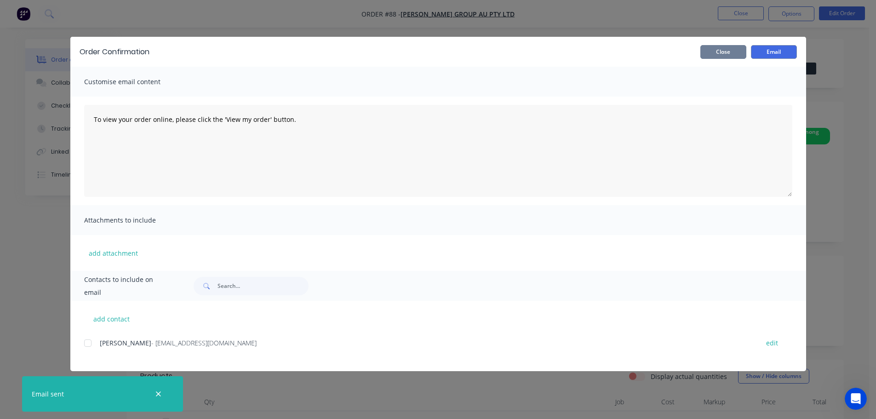
click at [732, 52] on button "Close" at bounding box center [723, 52] width 46 height 14
